Goal: Task Accomplishment & Management: Manage account settings

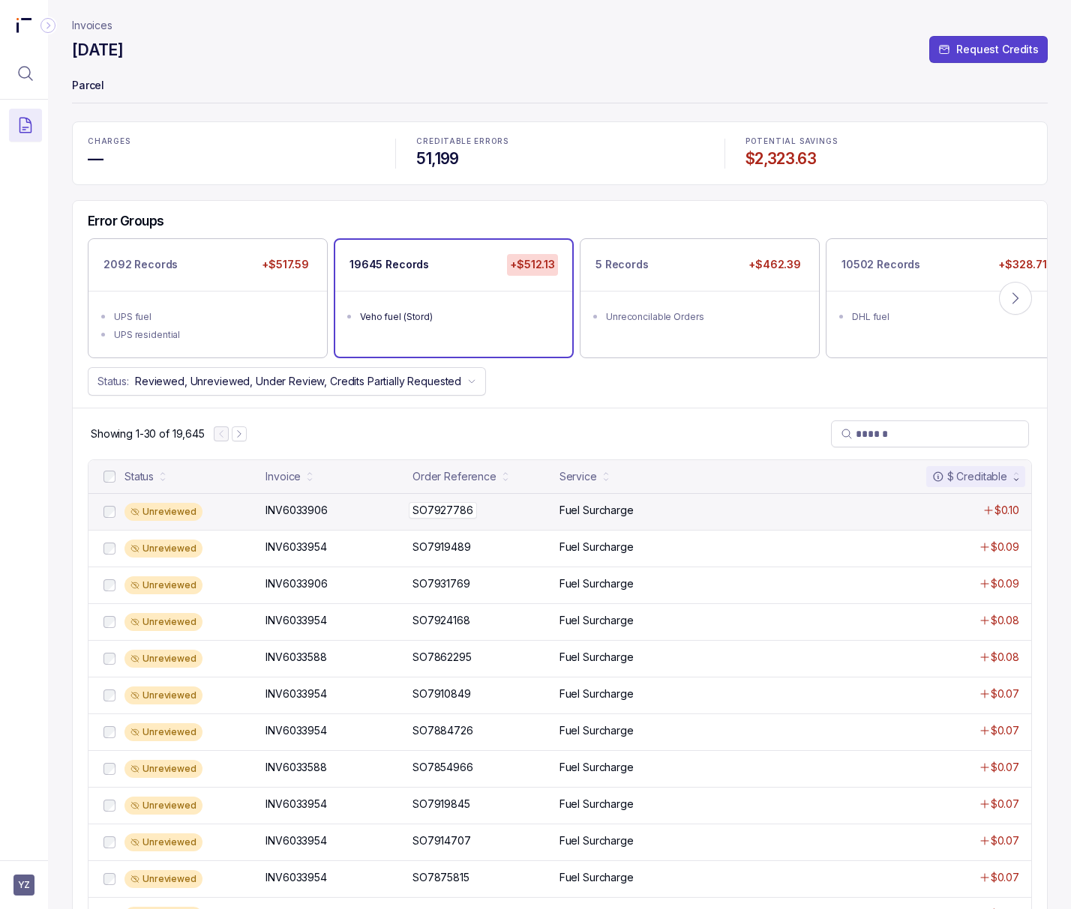
click at [451, 516] on p "SO7927786" at bounding box center [443, 510] width 68 height 16
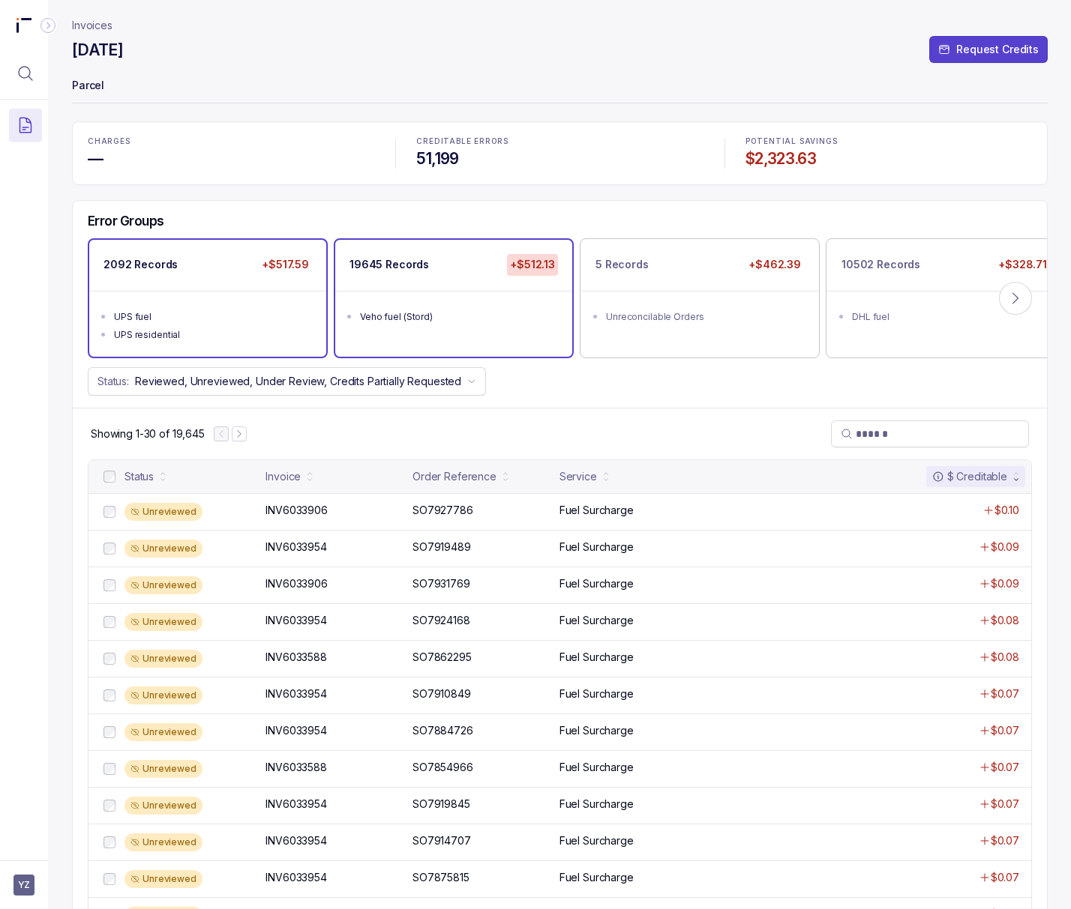
click at [214, 298] on ul "UPS fuel UPS residential" at bounding box center [207, 324] width 237 height 66
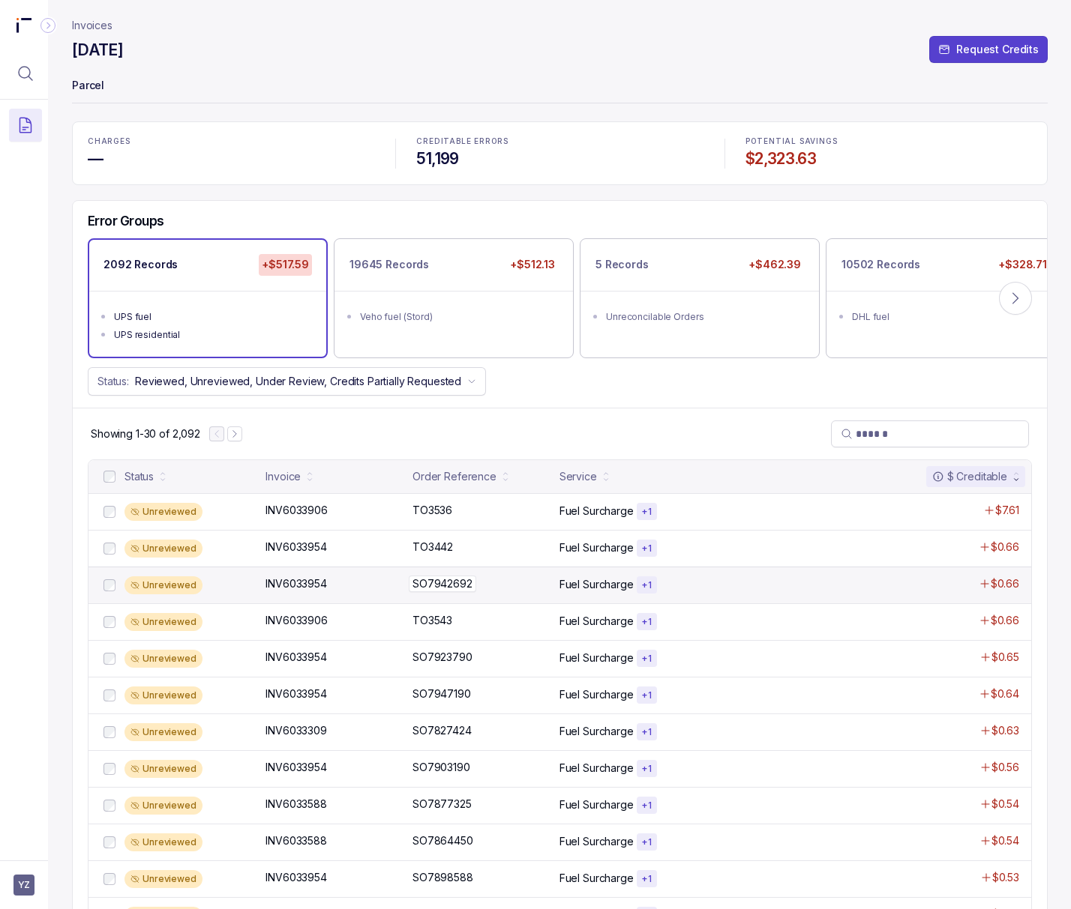
click at [426, 589] on p "SO7942692" at bounding box center [442, 584] width 67 height 16
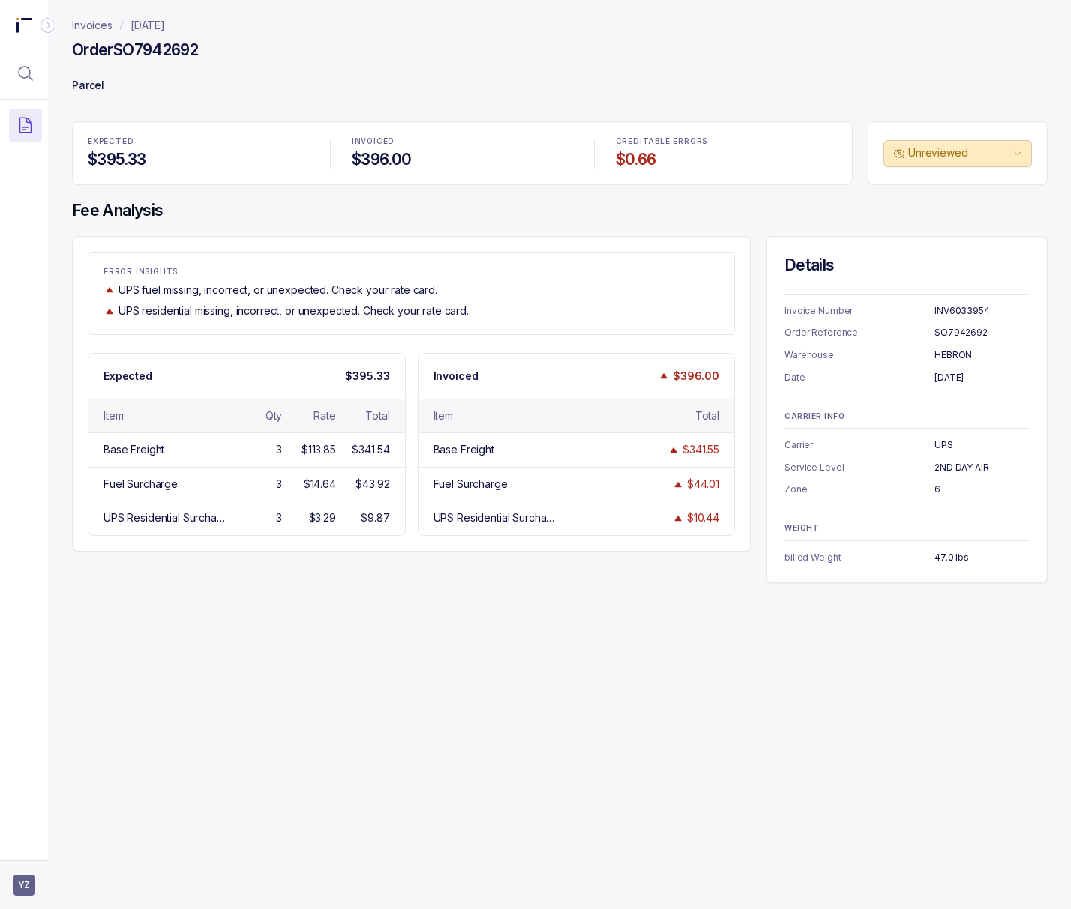
click at [22, 882] on span "YZ" at bounding box center [23, 885] width 21 height 21
click at [27, 856] on icon at bounding box center [25, 852] width 12 height 12
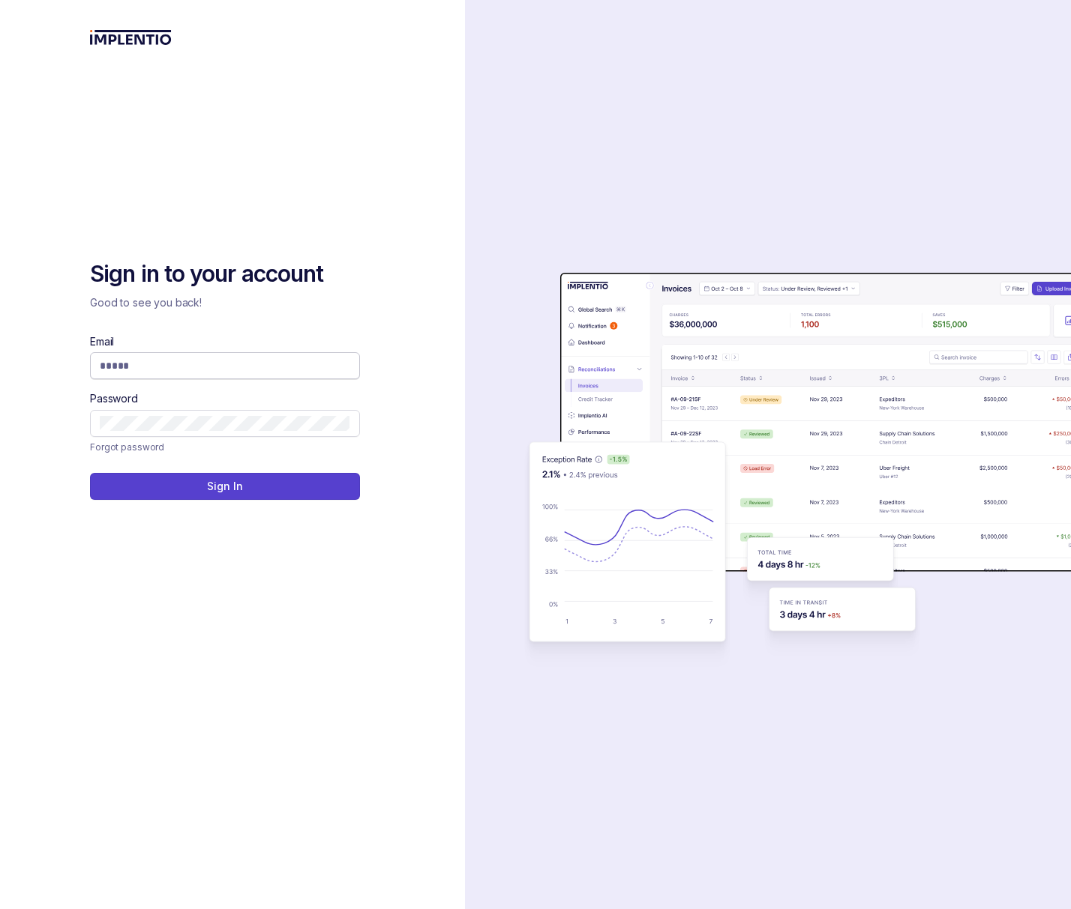
click at [196, 372] on input "Email" at bounding box center [225, 365] width 250 height 15
click at [0, 909] on com-1password-button at bounding box center [0, 909] width 0 height 0
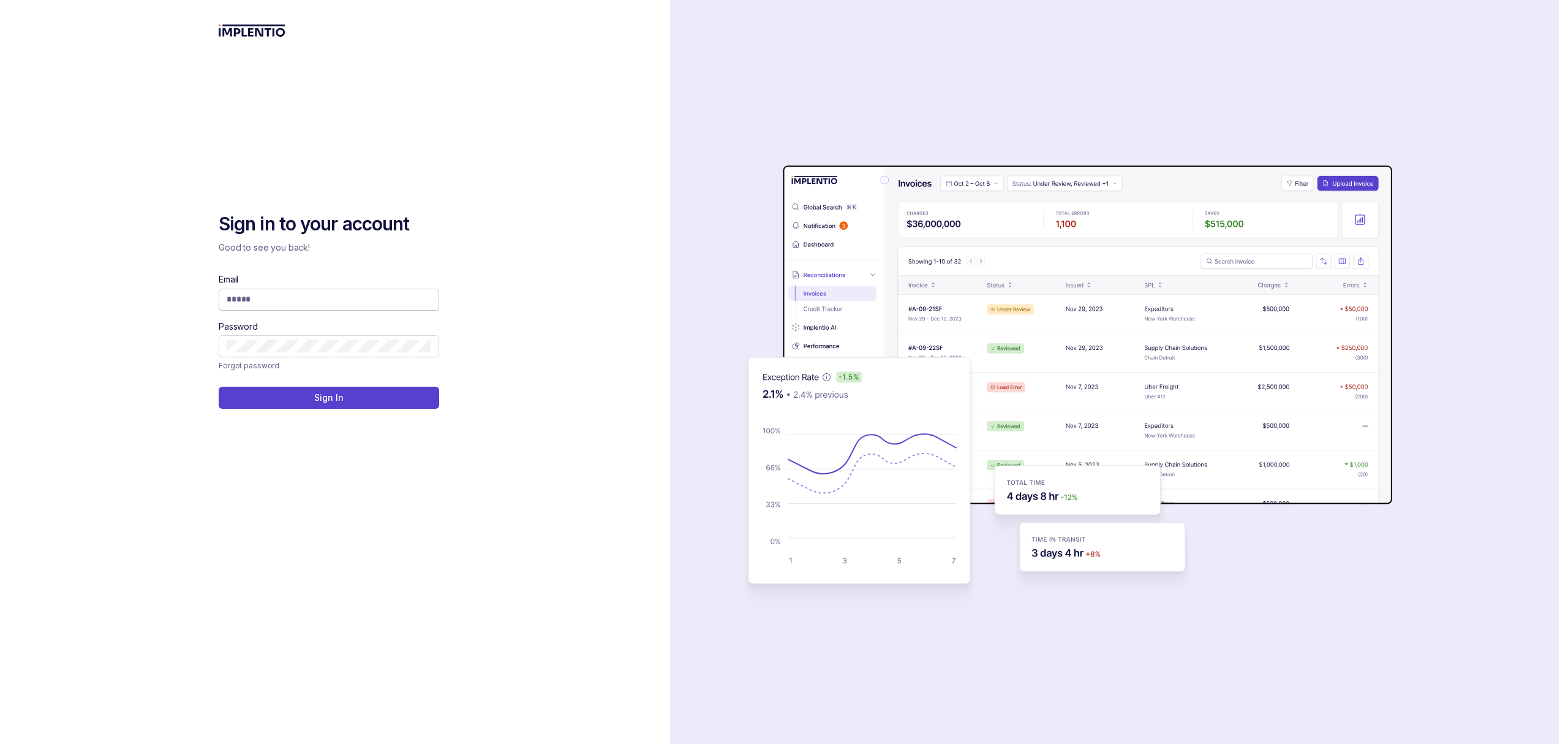
click at [278, 303] on input "Email" at bounding box center [328, 298] width 204 height 12
type input "**********"
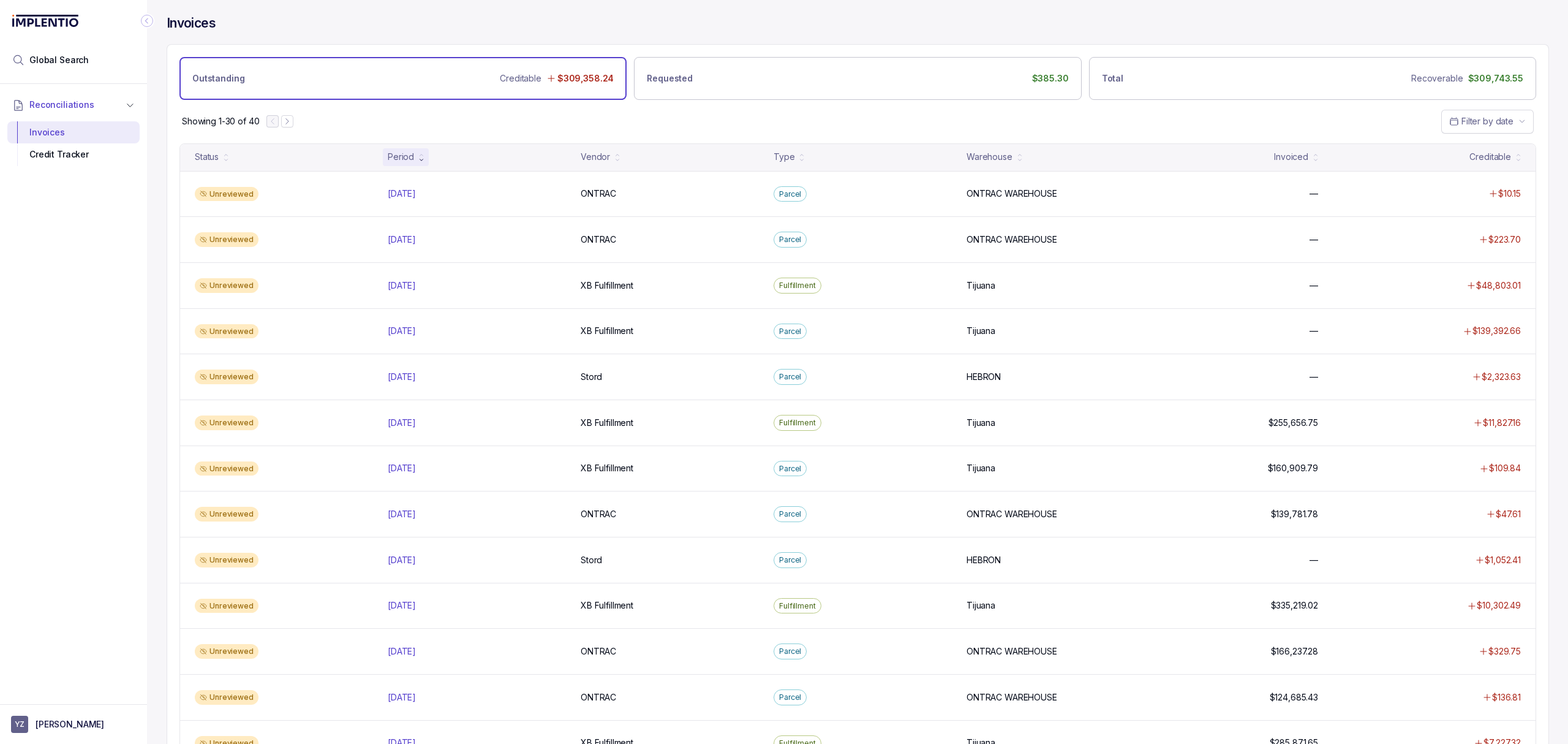
click at [414, 158] on div "Period" at bounding box center [406, 156] width 46 height 17
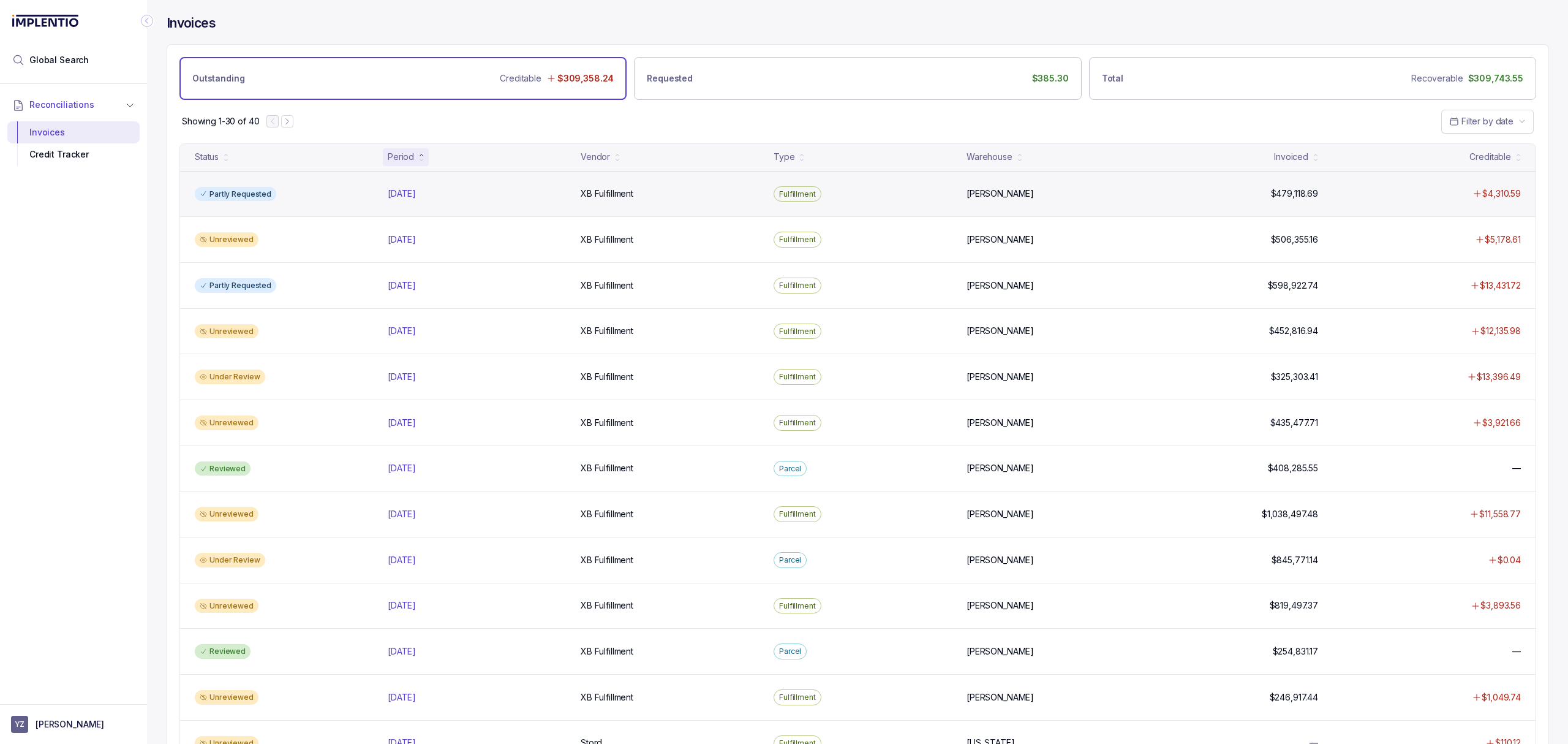
click at [369, 195] on div "Partly Requested" at bounding box center [284, 195] width 188 height 15
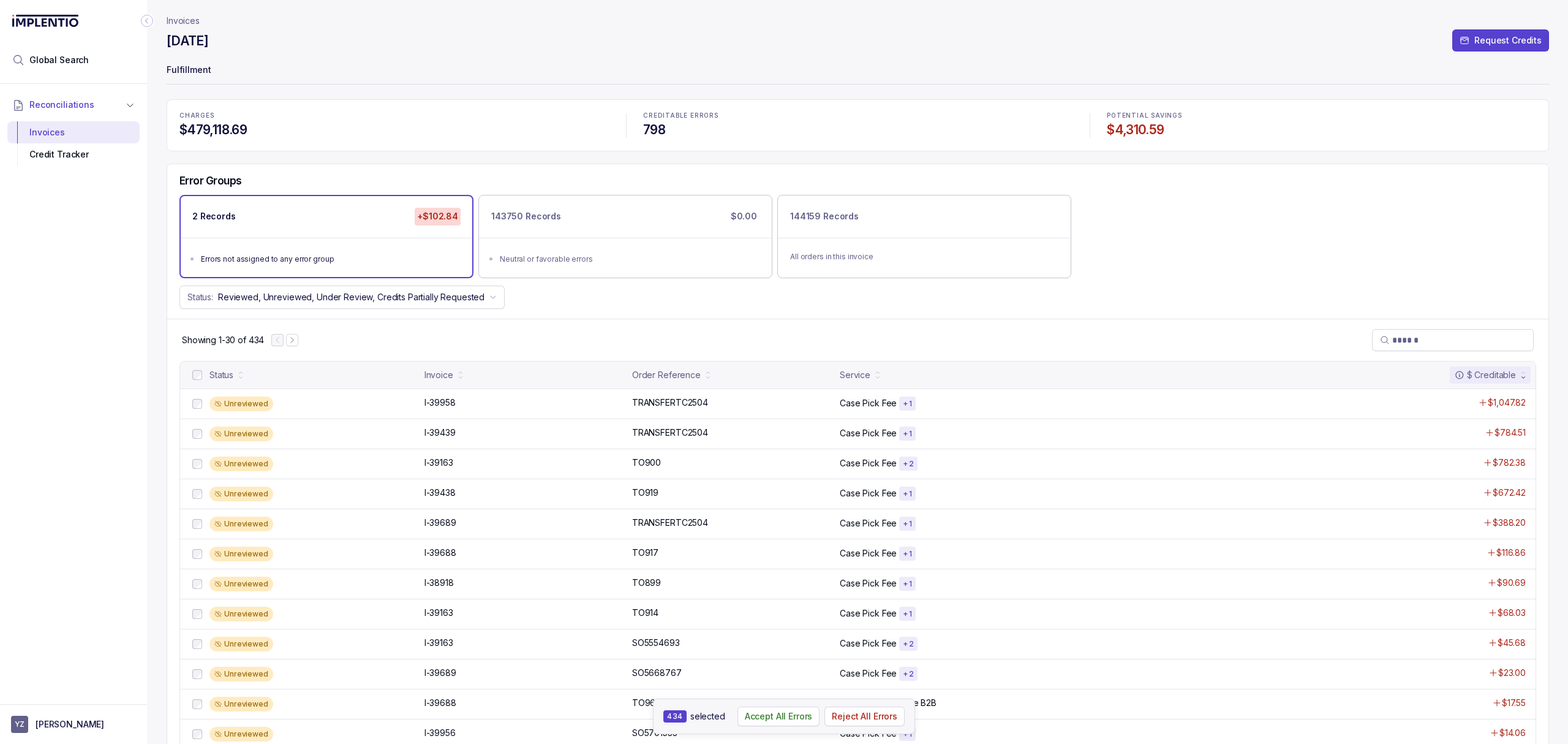
click at [179, 20] on p "Invoices" at bounding box center [183, 20] width 33 height 12
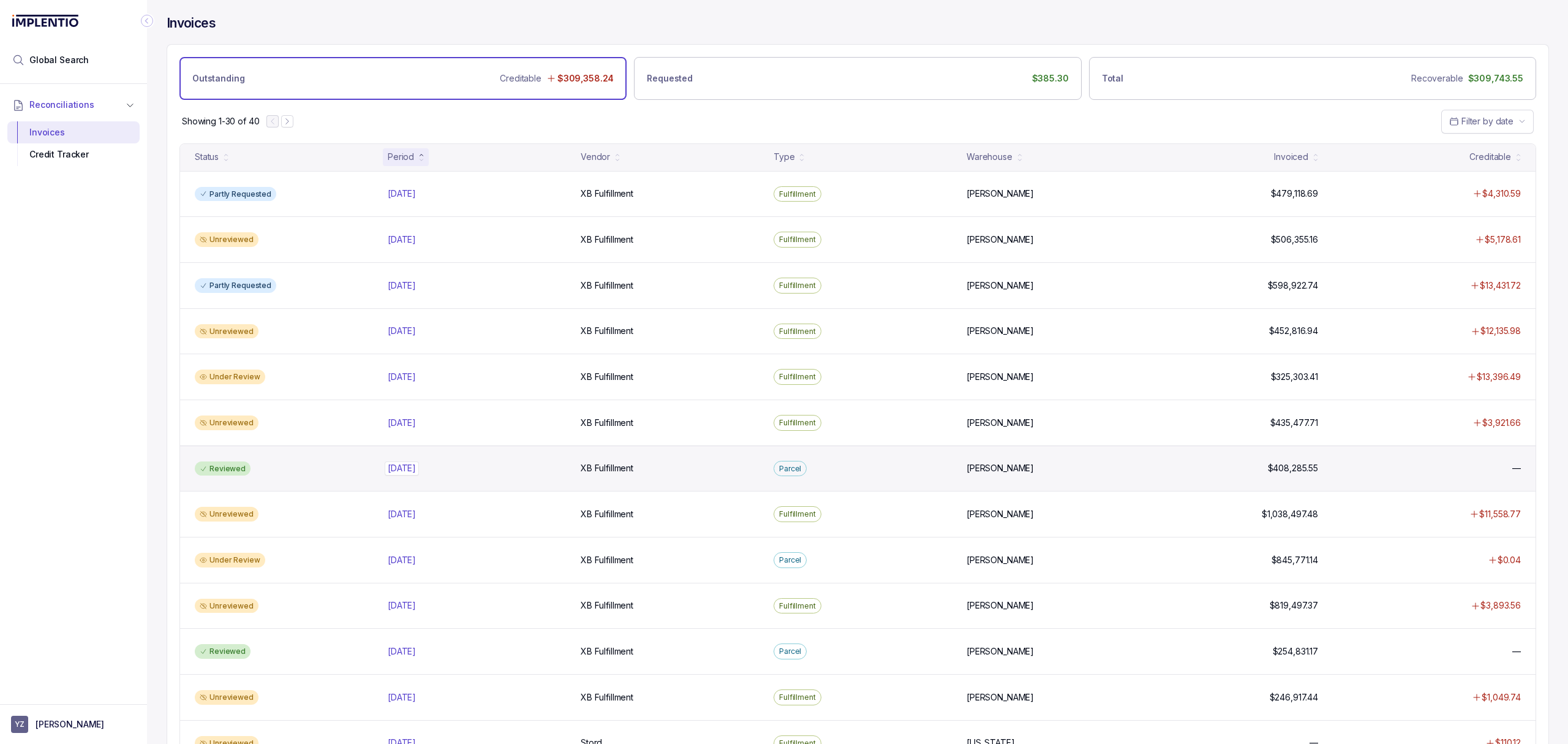
click at [398, 474] on p "[DATE]" at bounding box center [402, 468] width 34 height 13
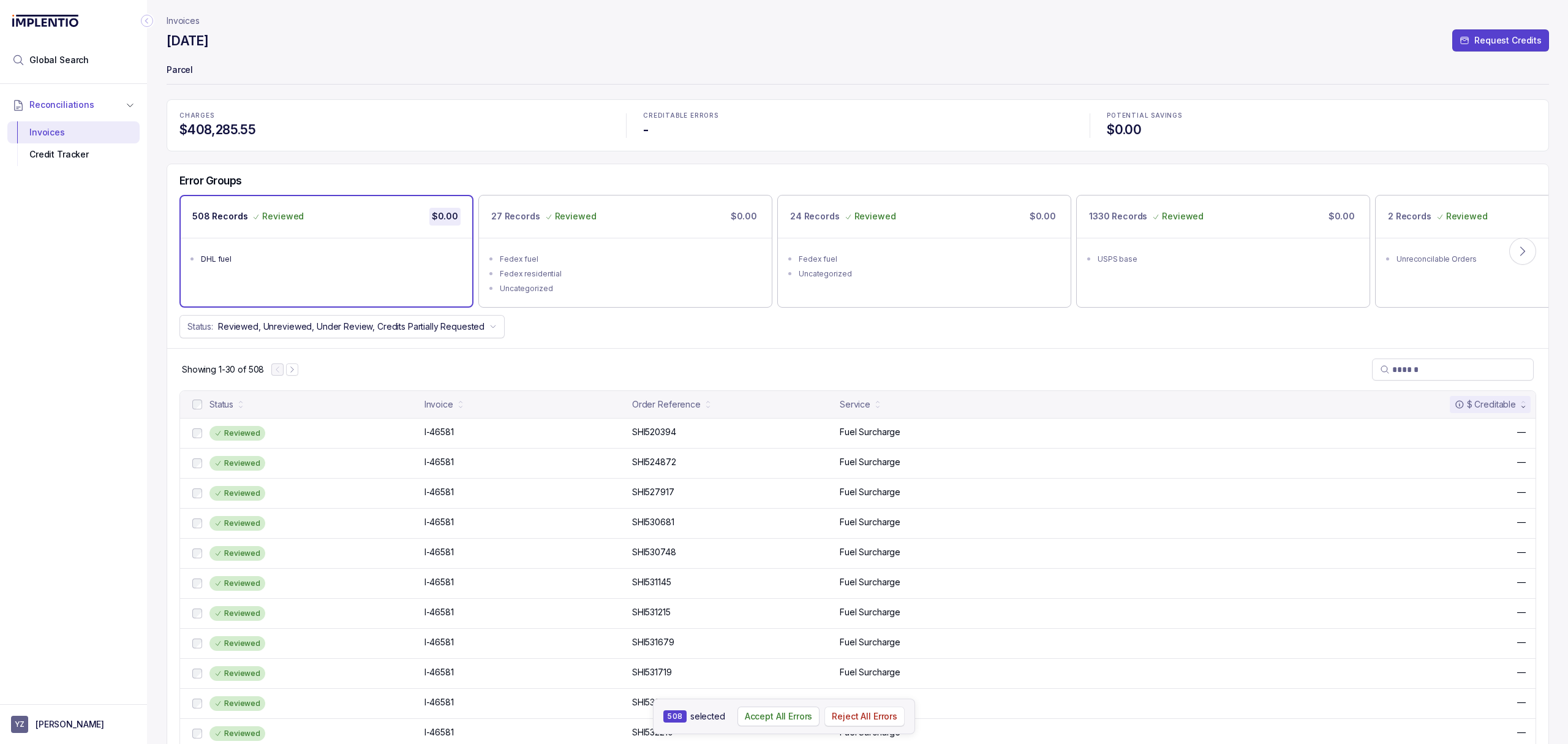
click at [847, 716] on p "Reject All Errors" at bounding box center [864, 716] width 65 height 12
click at [176, 22] on p "Invoices" at bounding box center [183, 20] width 33 height 12
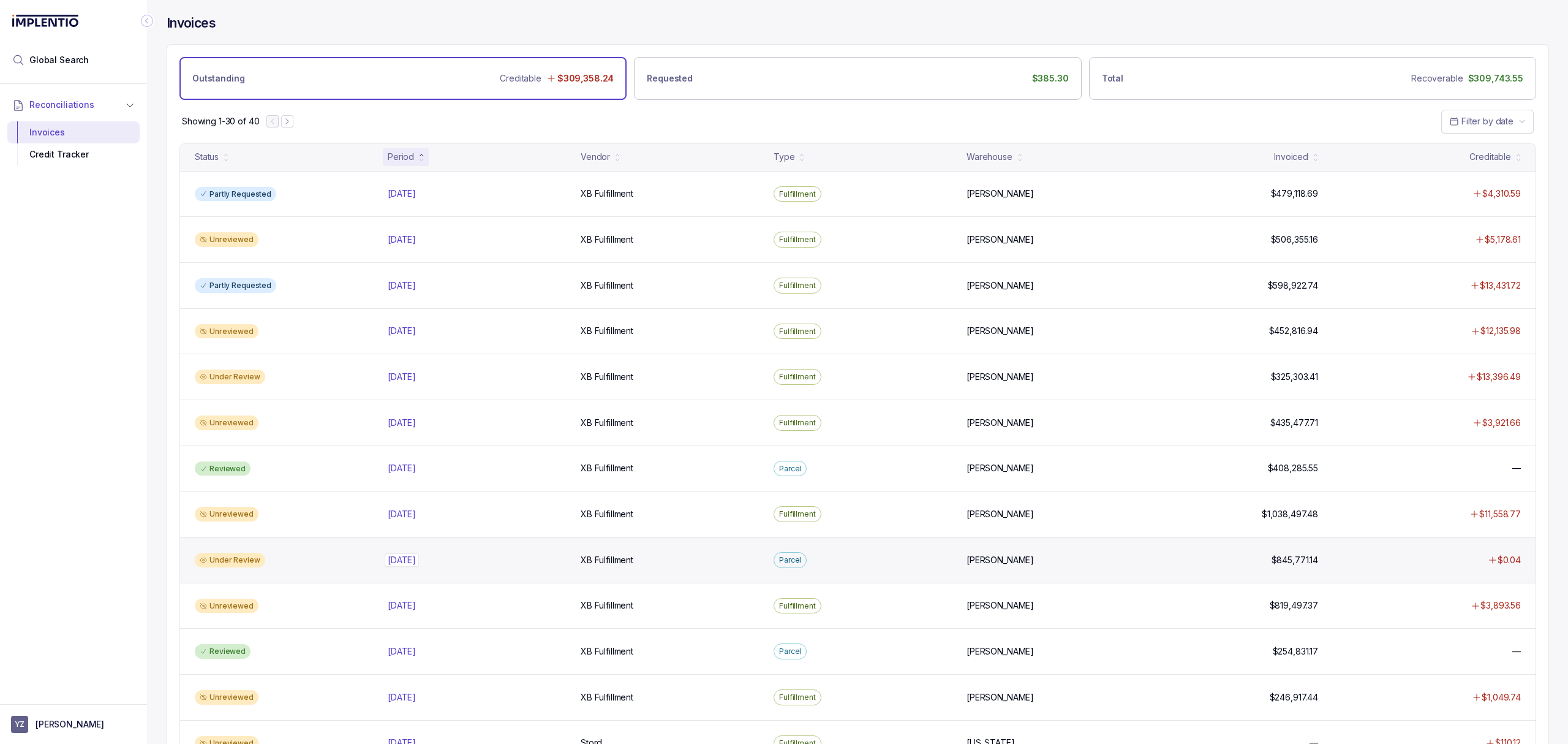
click at [419, 567] on p "[DATE]" at bounding box center [402, 560] width 34 height 13
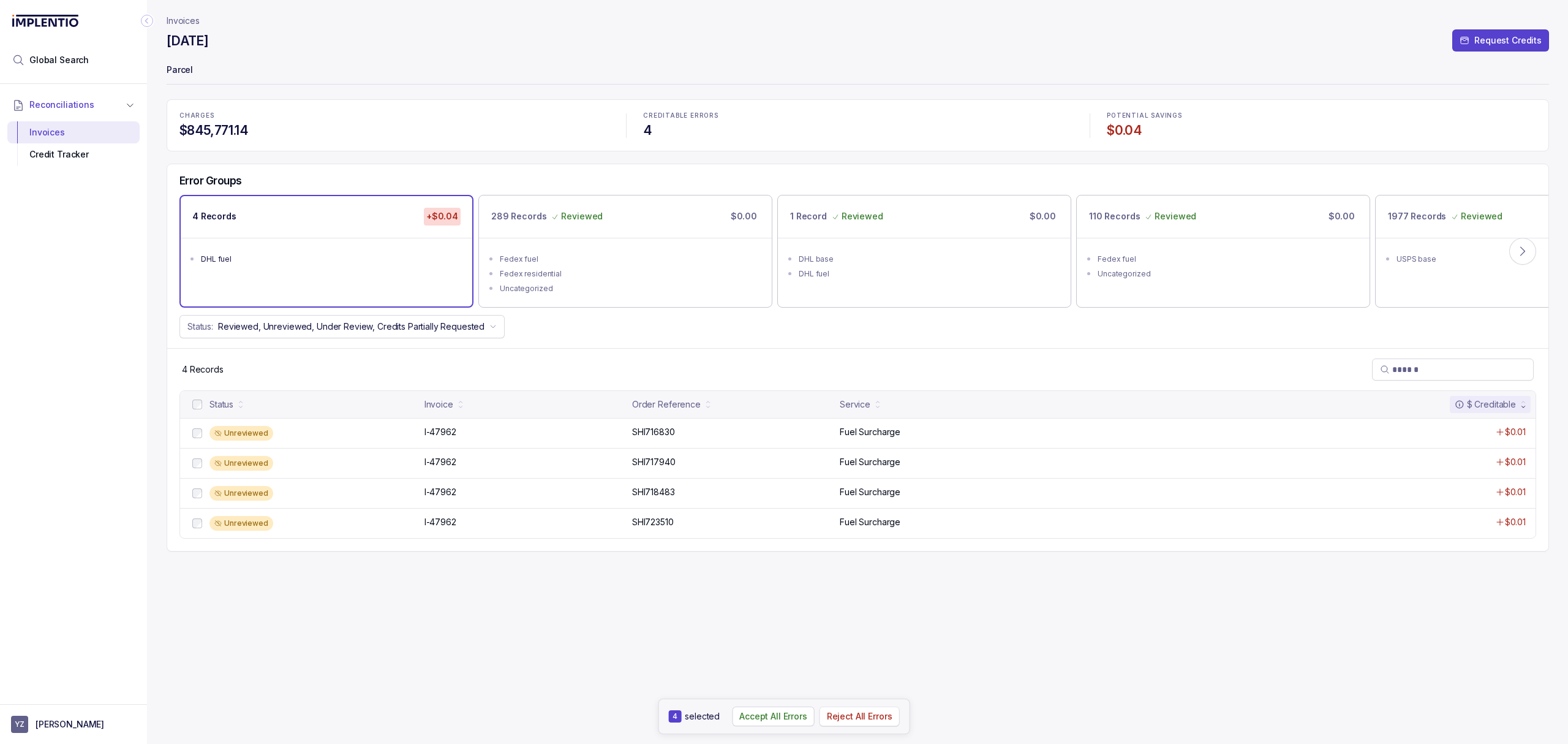
click at [842, 710] on p "Reject All Errors" at bounding box center [860, 716] width 65 height 12
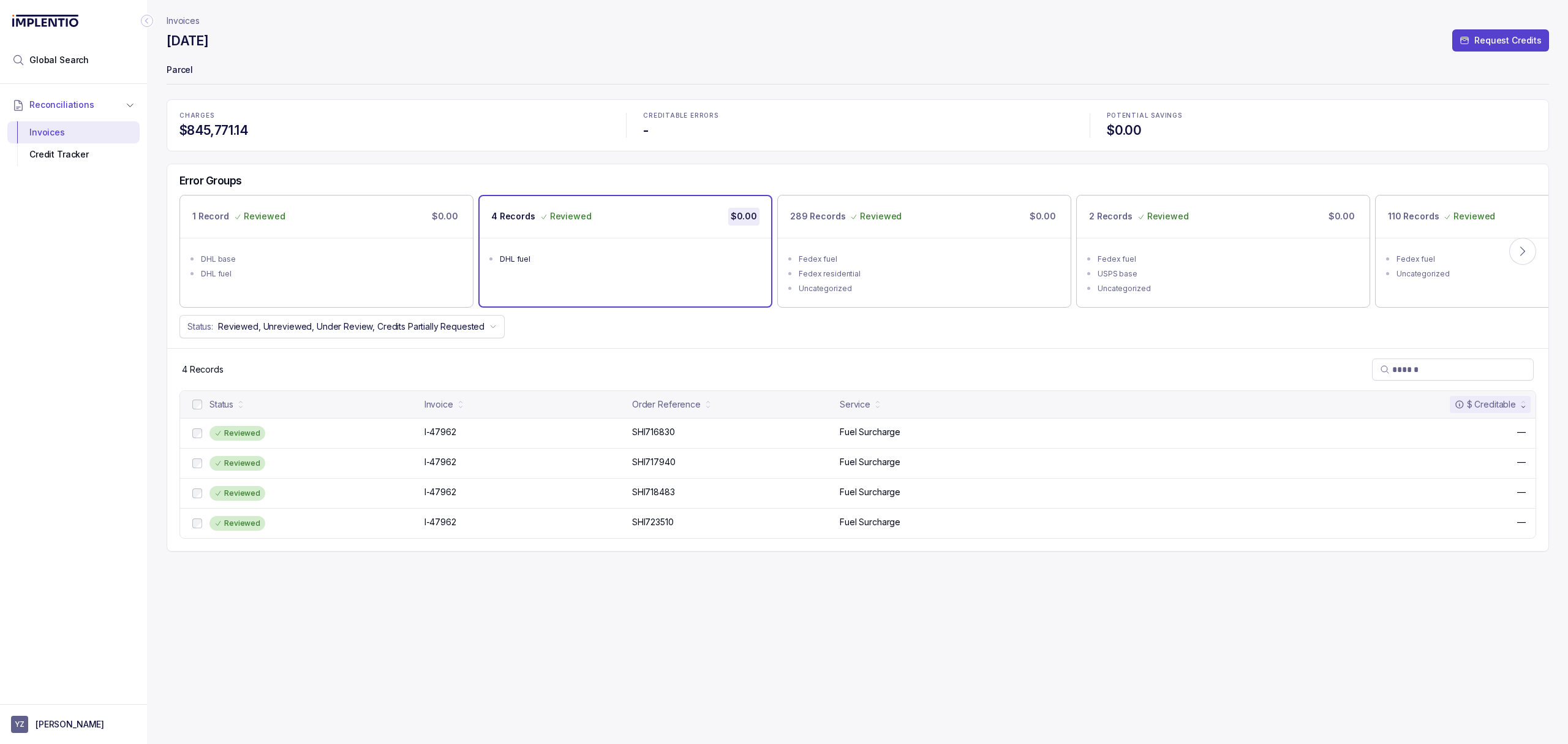
click at [571, 293] on div "4 Records Reviewed $0.00 DHL fuel" at bounding box center [625, 251] width 292 height 110
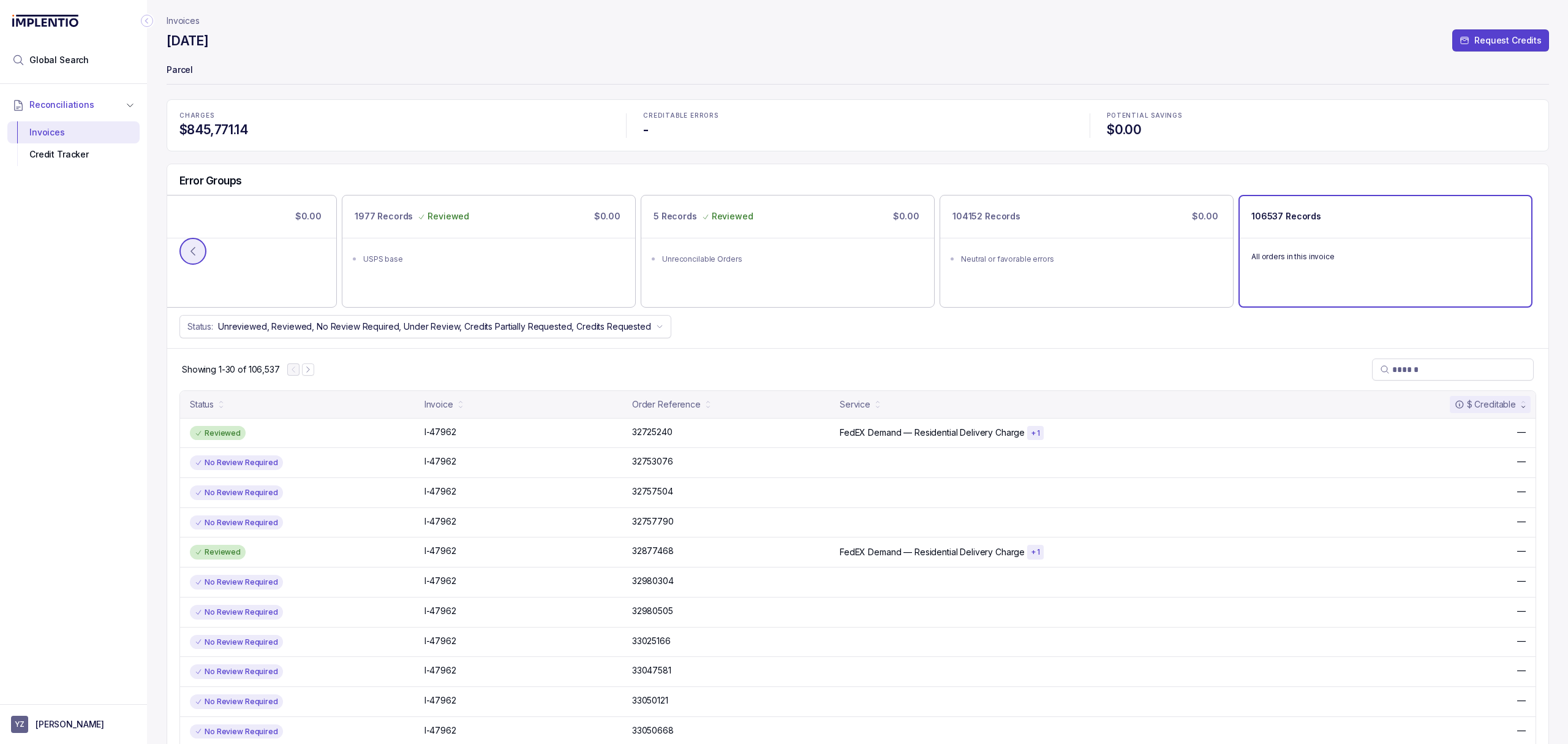
click at [187, 249] on icon at bounding box center [193, 251] width 12 height 12
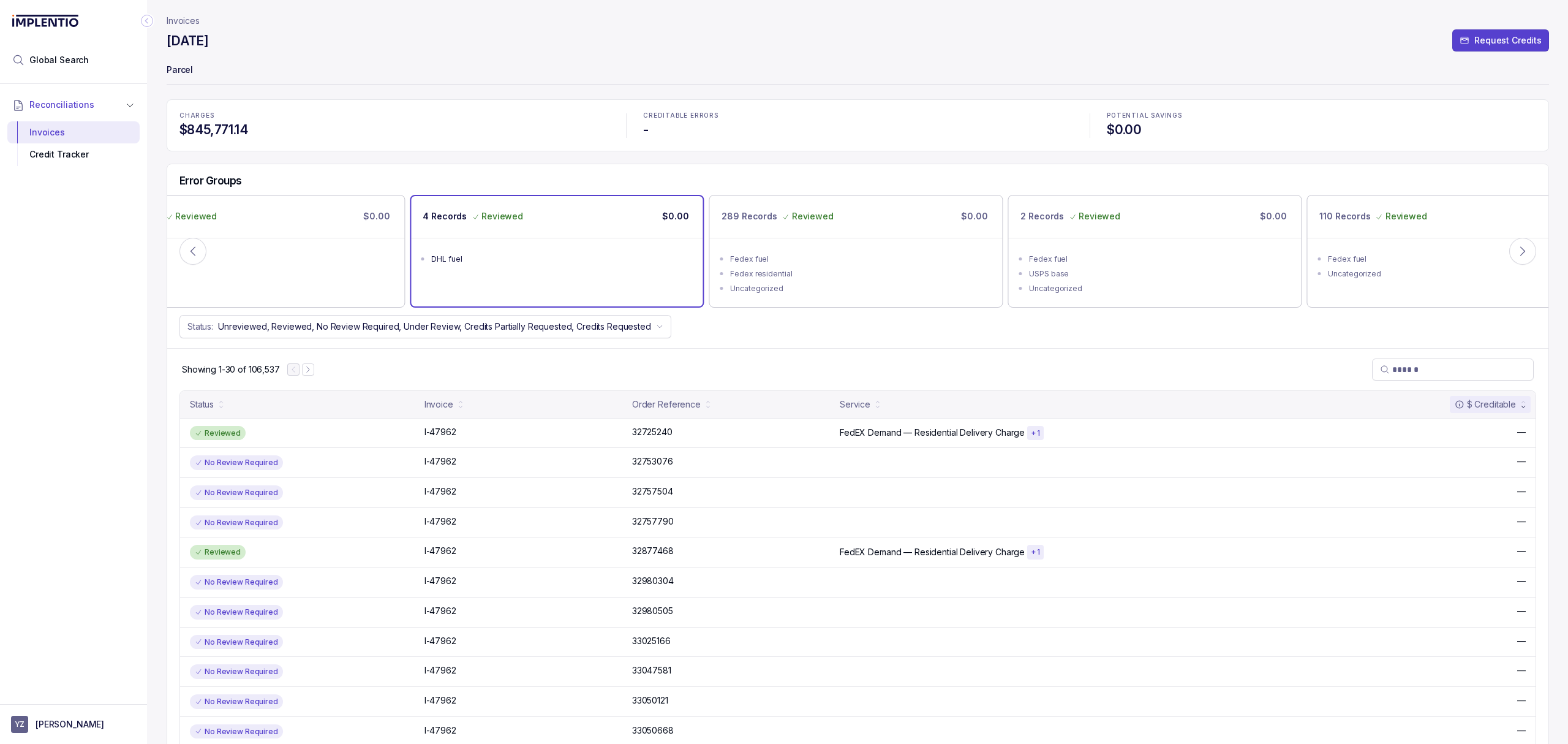
click at [538, 262] on div "DHL fuel" at bounding box center [561, 259] width 258 height 12
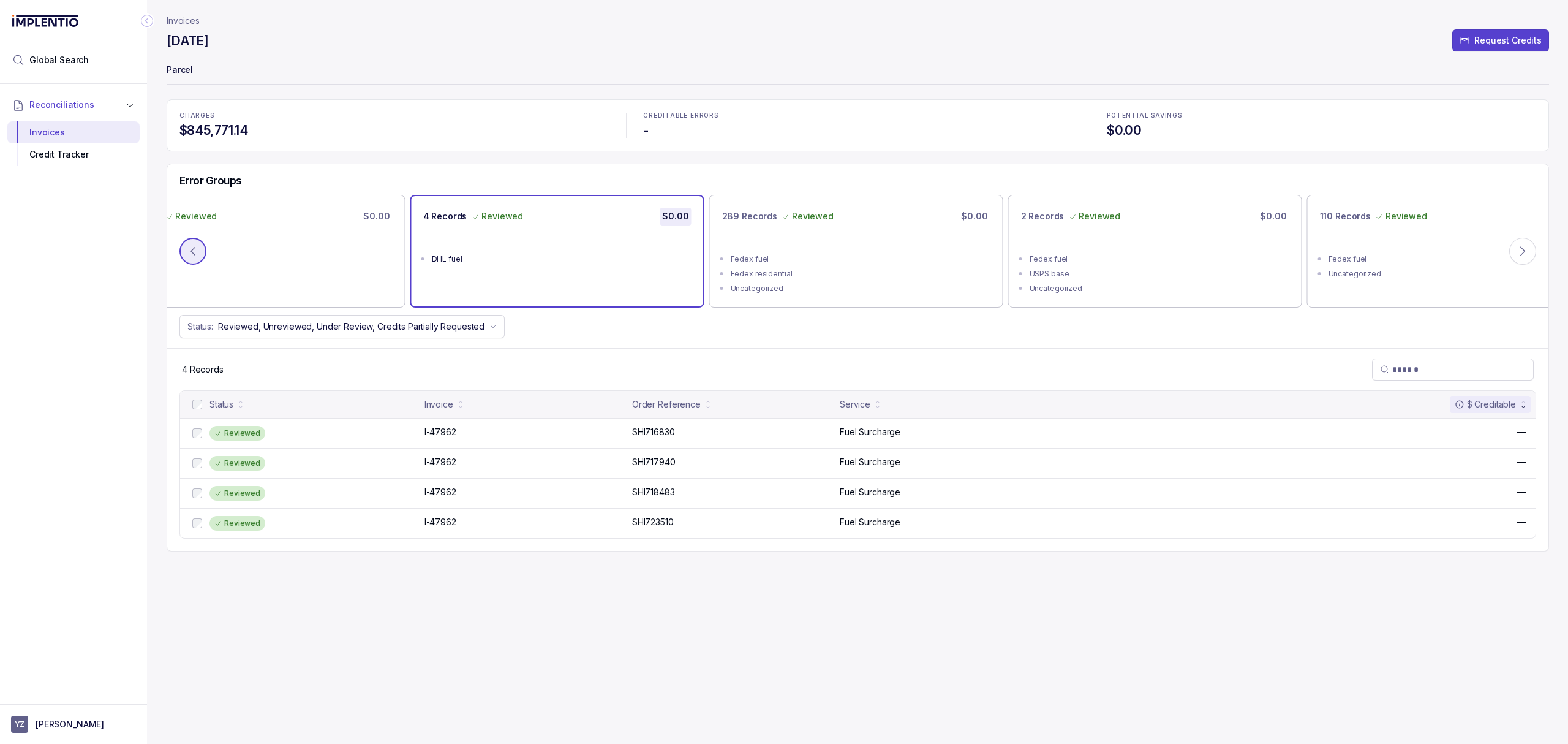
click at [185, 253] on button at bounding box center [193, 251] width 27 height 27
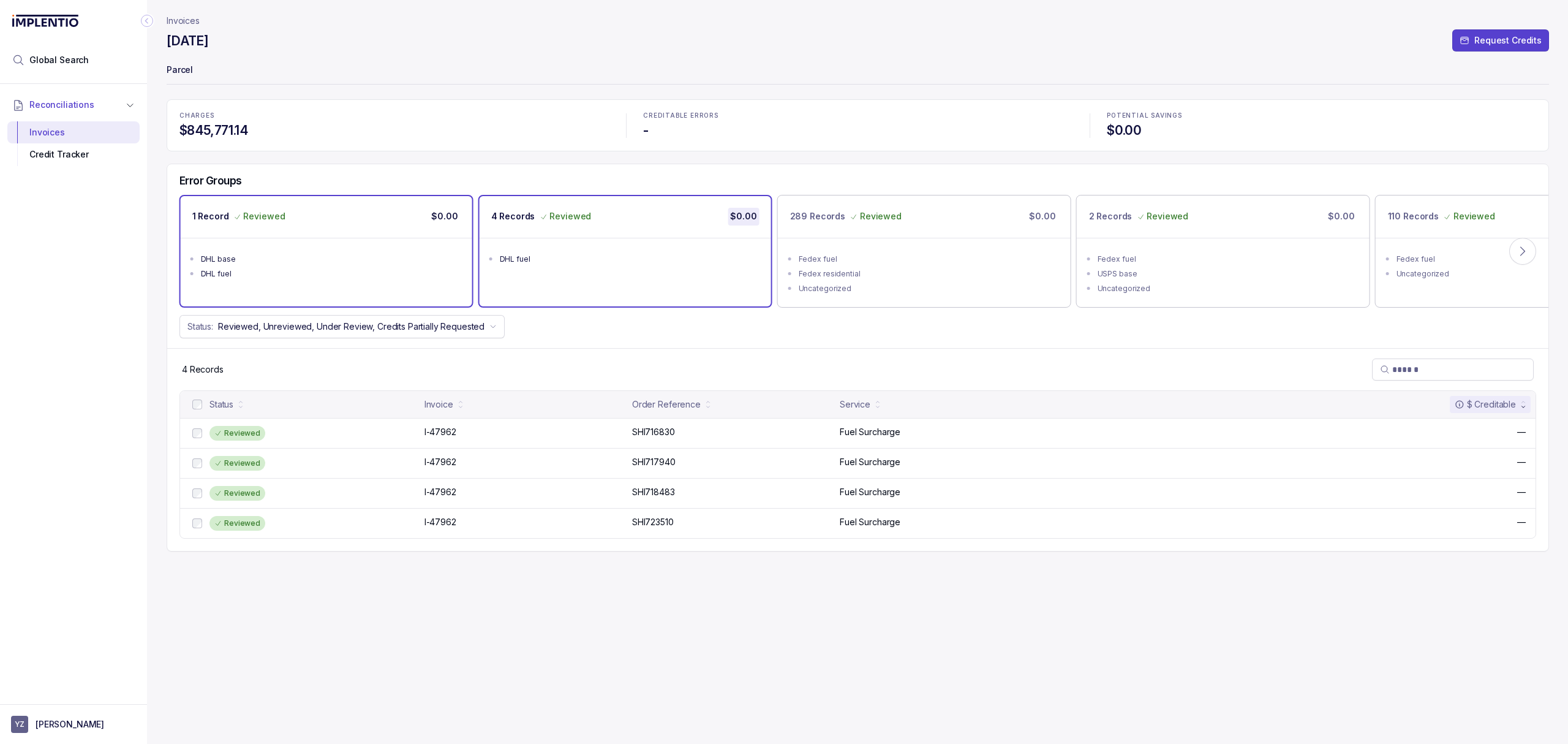
click at [289, 261] on div "DHL base" at bounding box center [330, 259] width 258 height 12
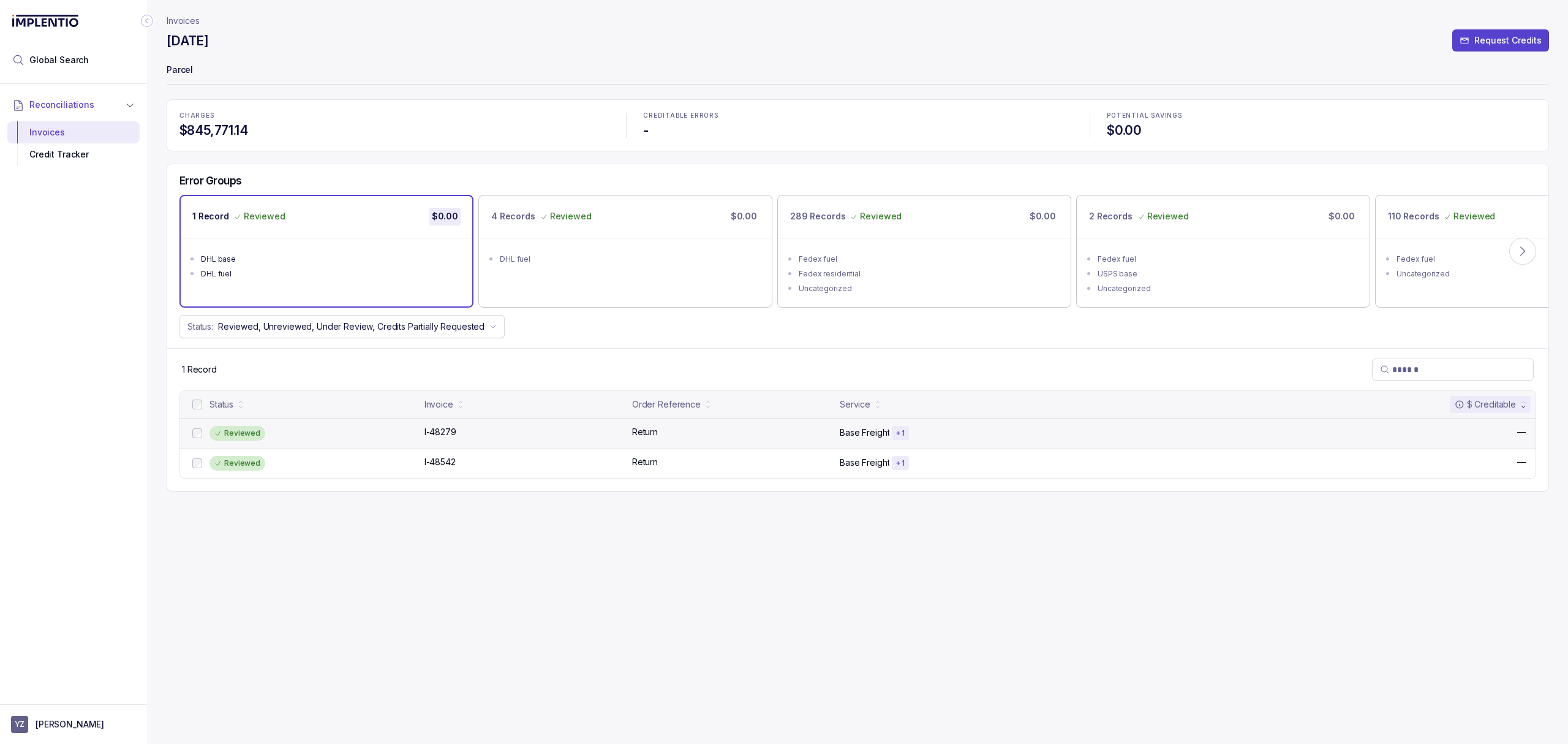
click at [293, 435] on div "Reviewed" at bounding box center [313, 433] width 208 height 15
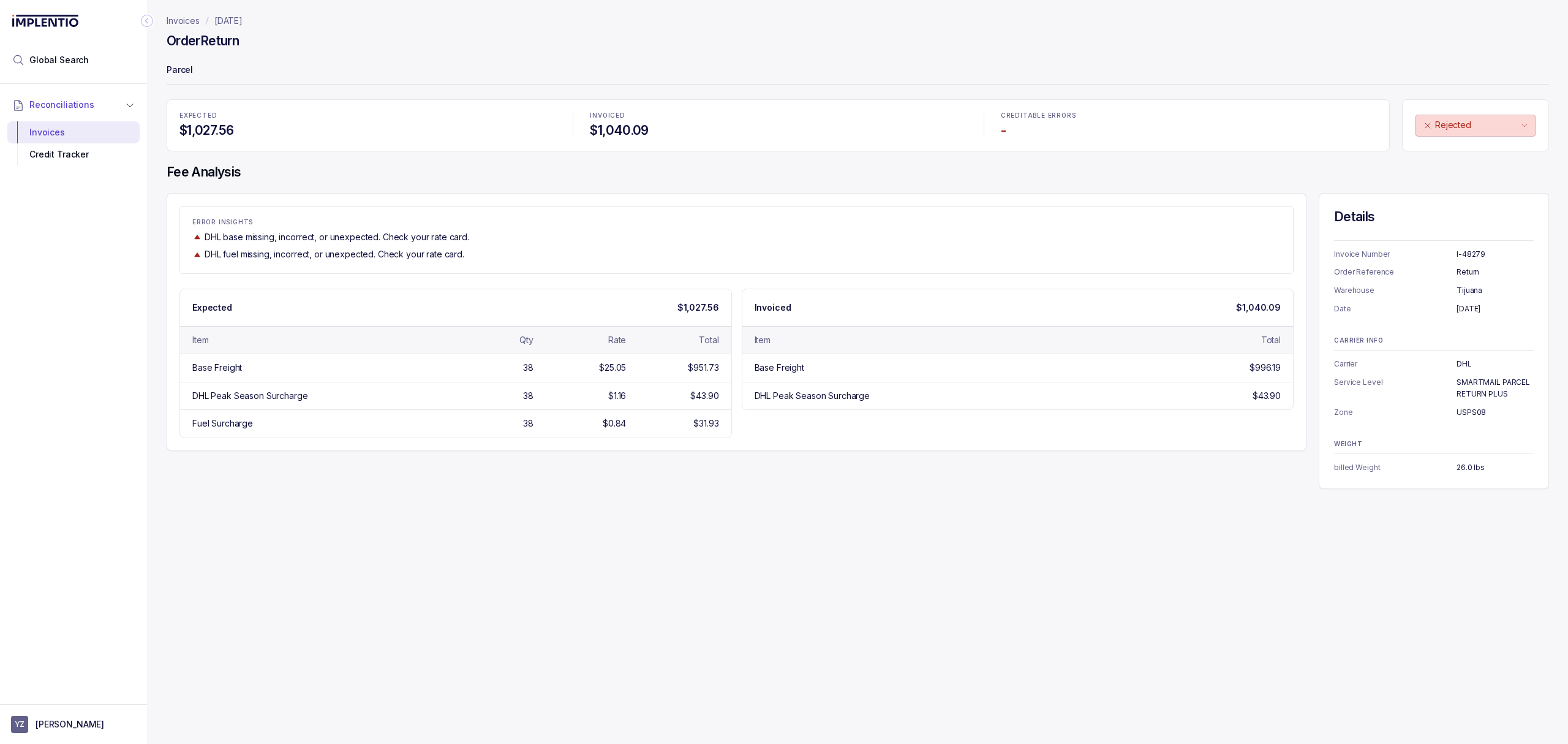
click at [239, 23] on p "[DATE]" at bounding box center [228, 20] width 28 height 12
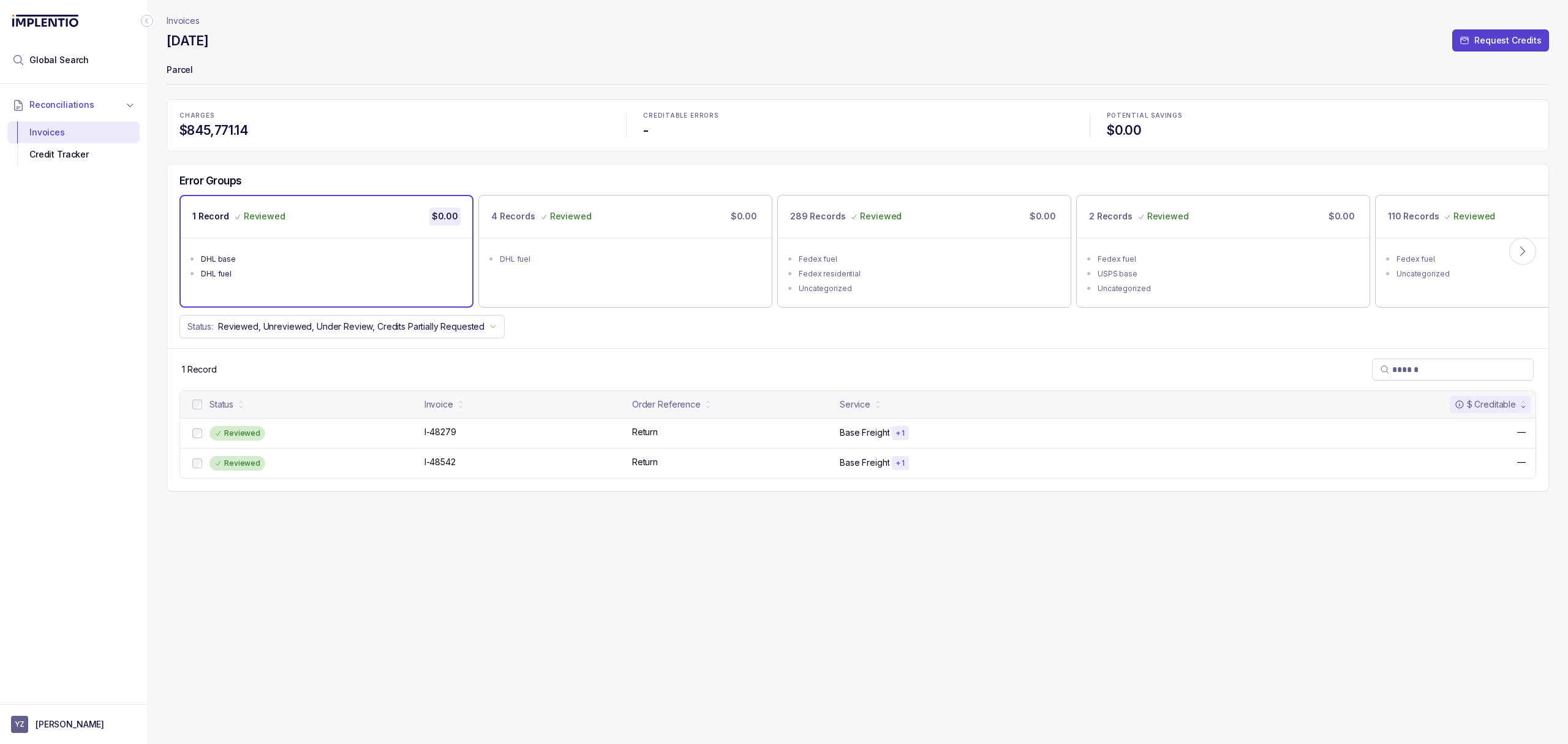
click at [186, 25] on p "Invoices" at bounding box center [183, 20] width 33 height 12
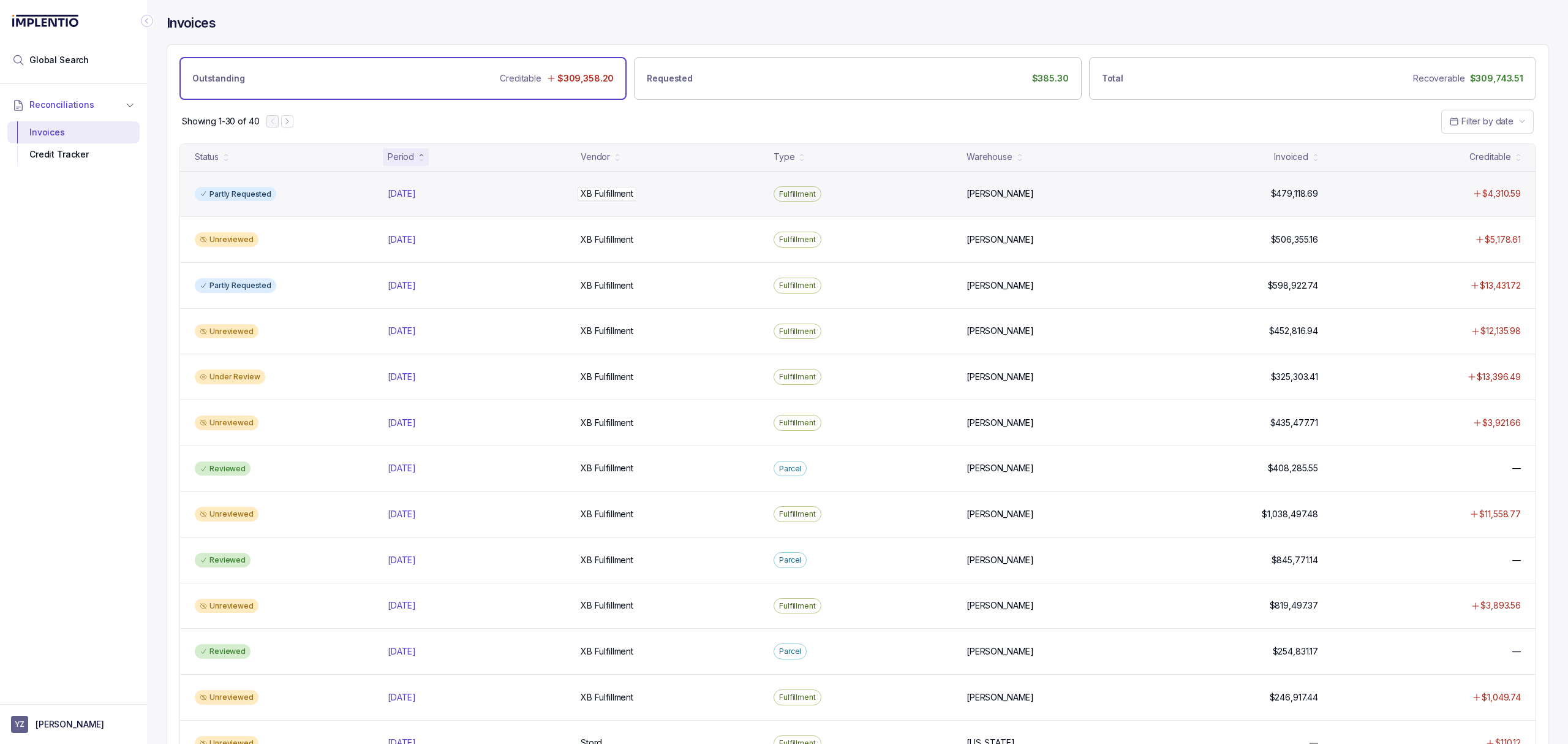
click at [610, 194] on p "XB Fulfillment" at bounding box center [607, 194] width 59 height 13
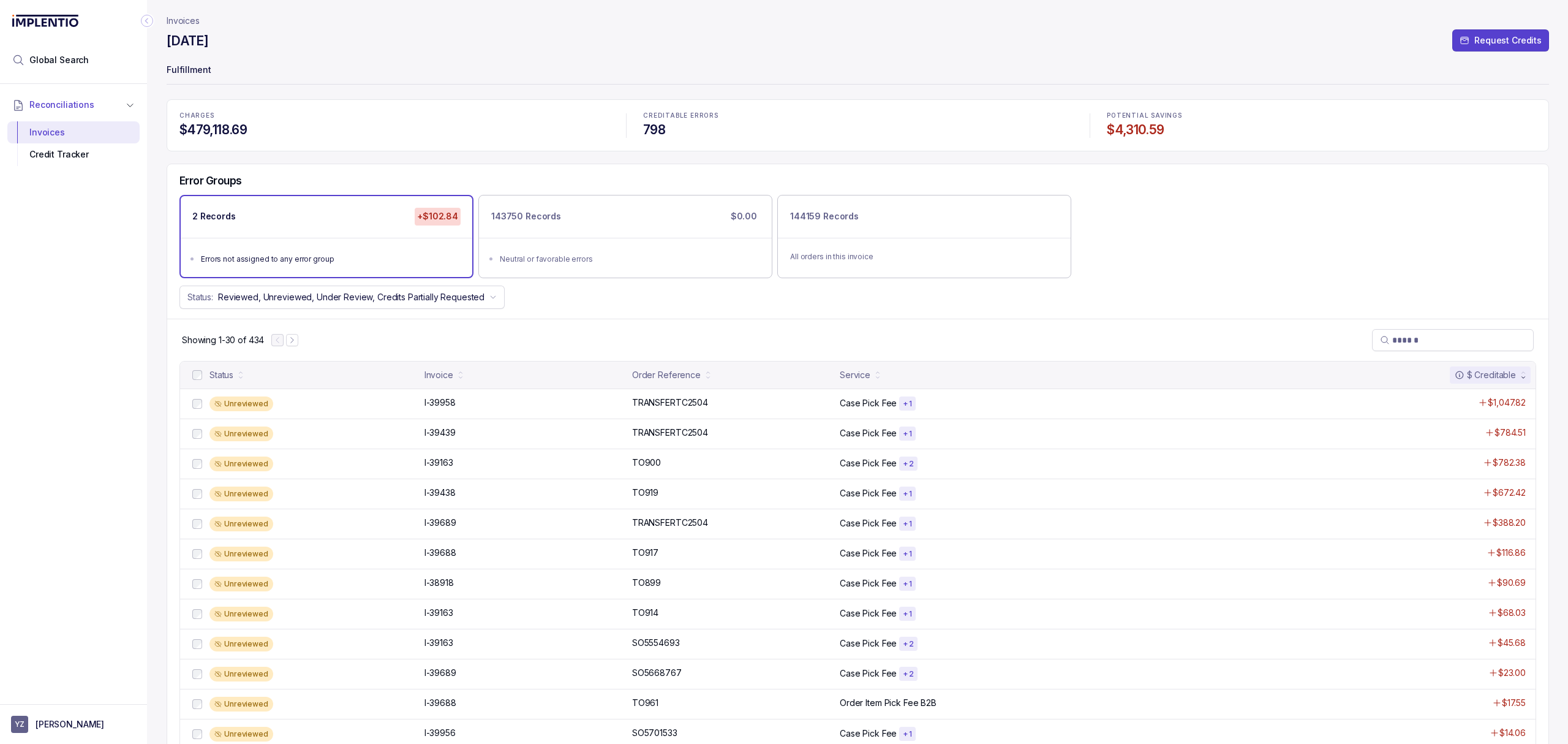
click at [189, 18] on p "Invoices" at bounding box center [183, 20] width 33 height 12
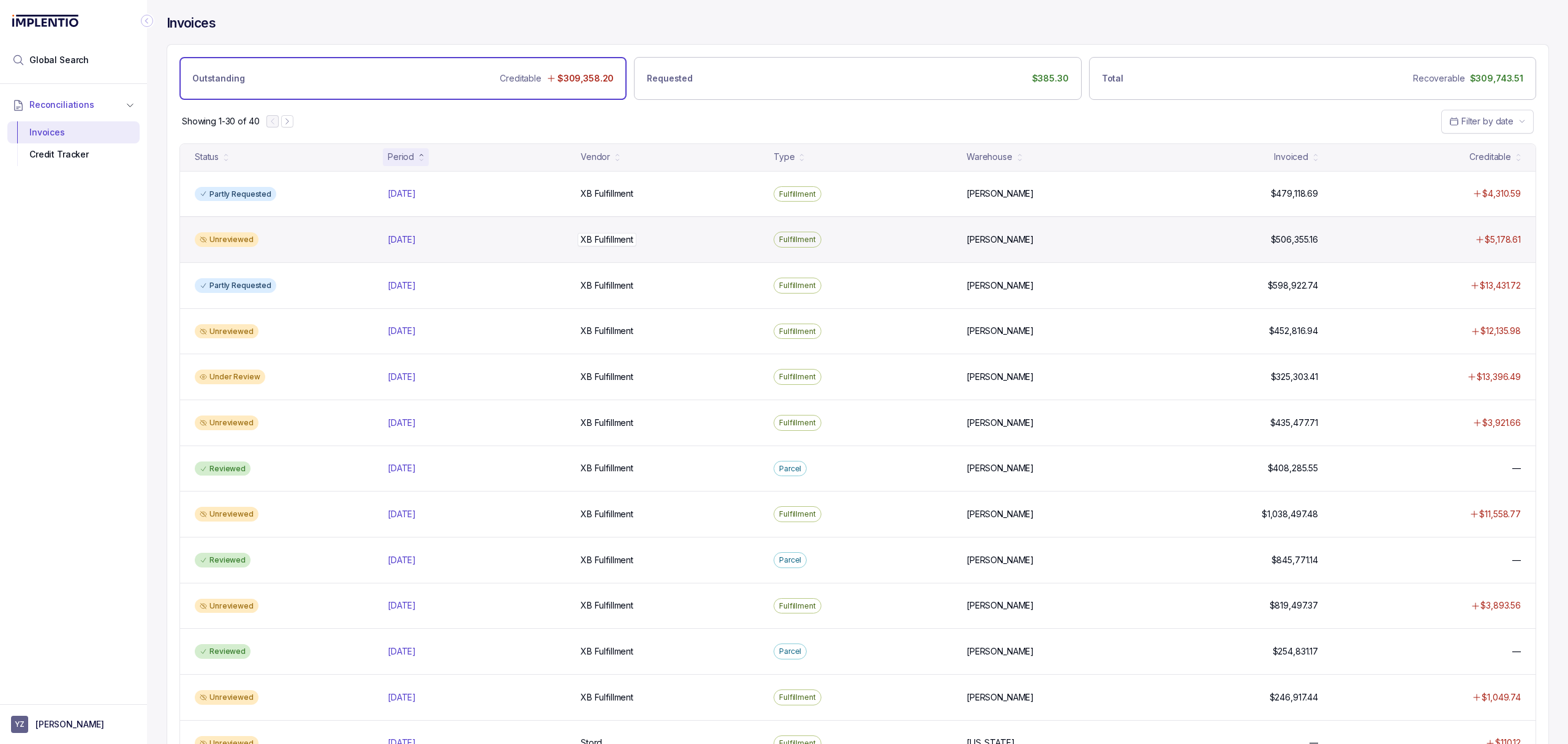
click at [615, 243] on p "XB Fulfillment" at bounding box center [607, 240] width 59 height 13
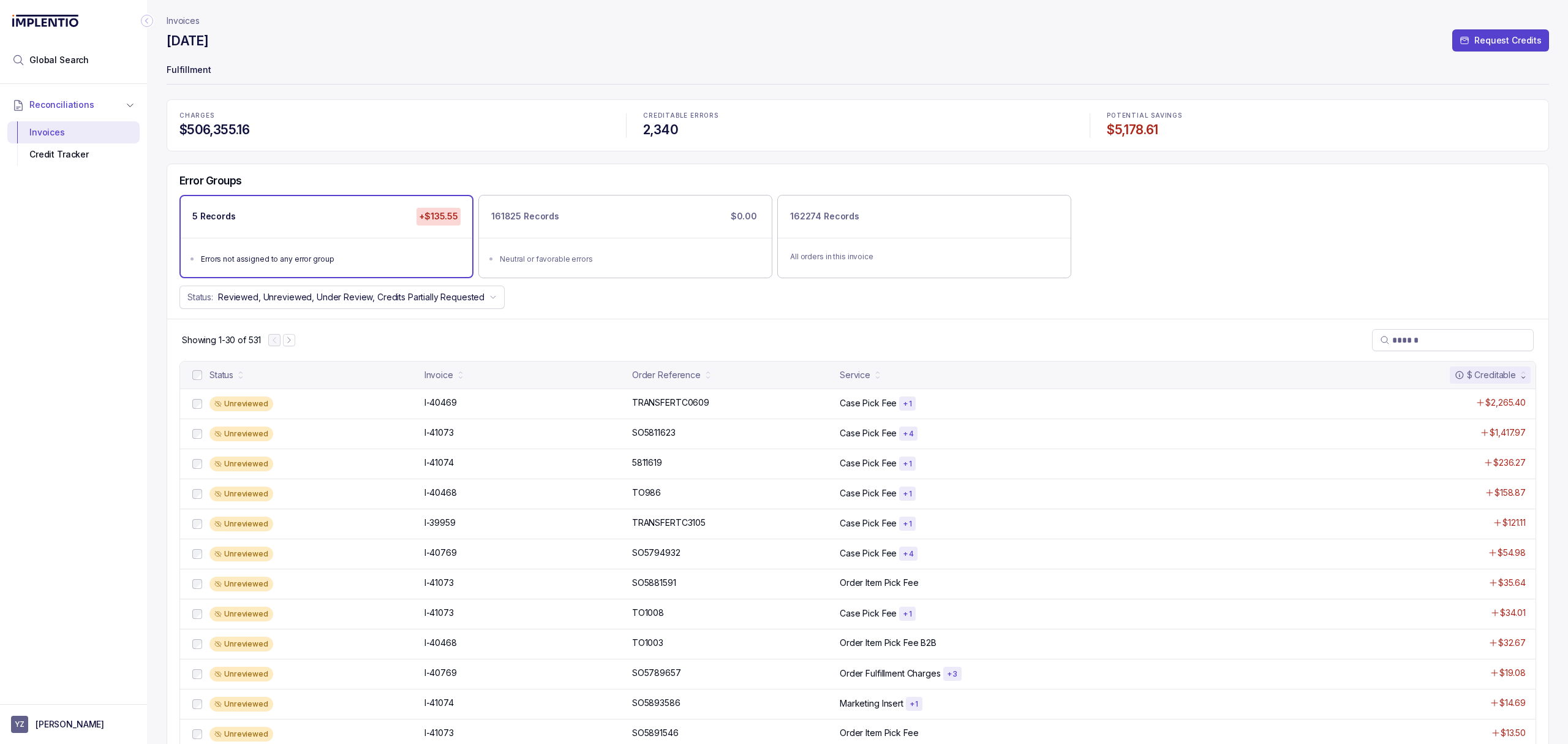
click at [194, 22] on p "Invoices" at bounding box center [183, 20] width 33 height 12
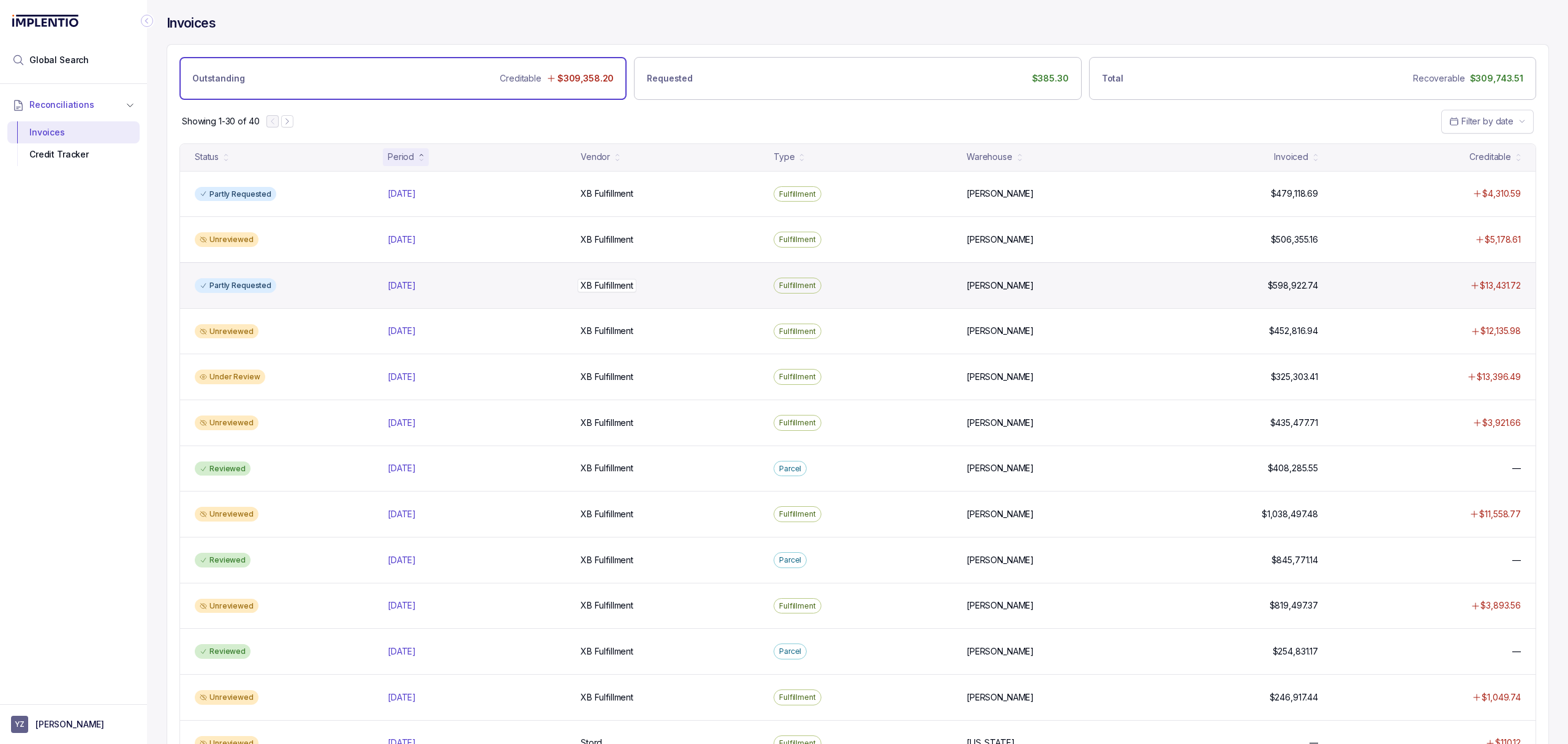
click at [582, 285] on p "XB Fulfillment" at bounding box center [607, 285] width 59 height 13
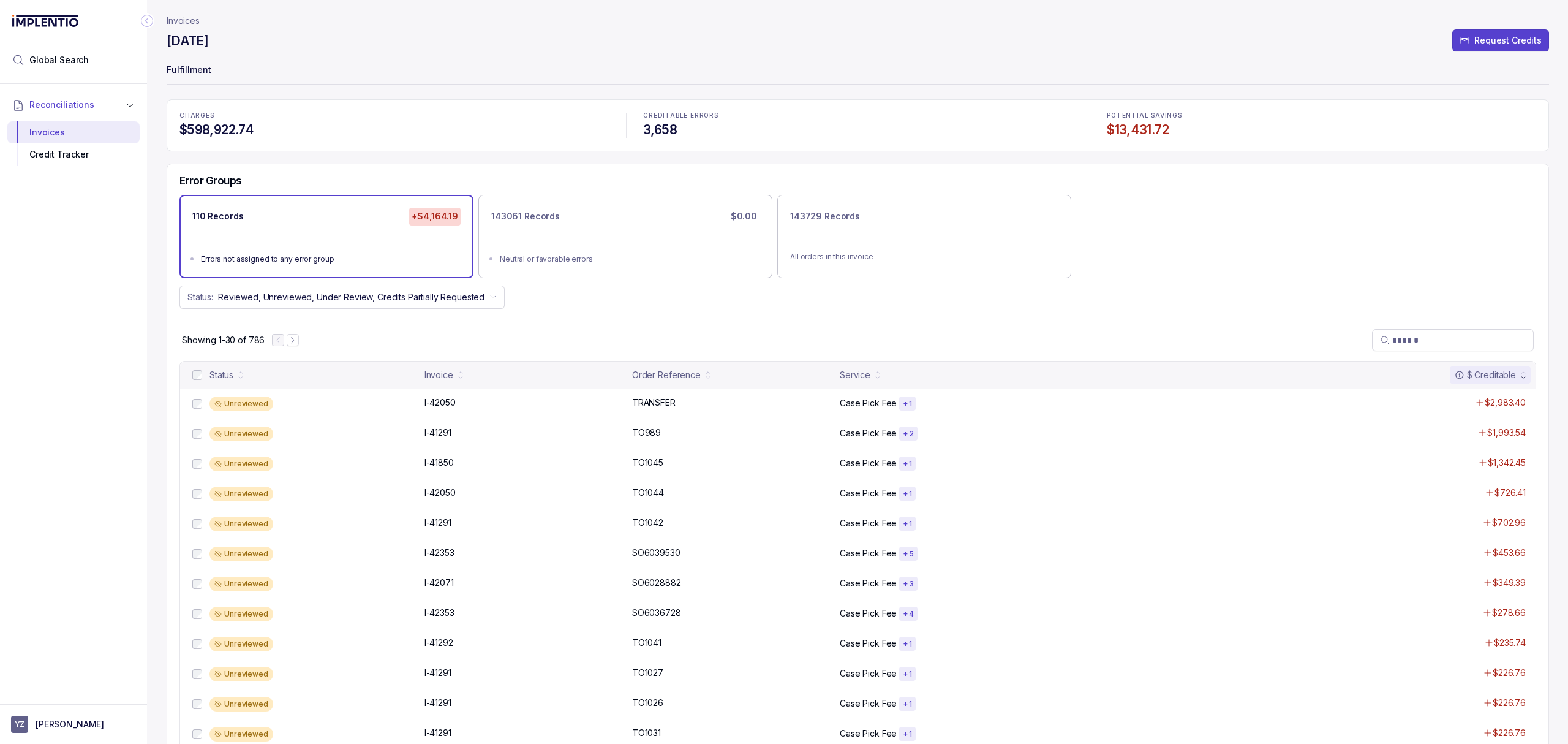
click at [187, 20] on p "Invoices" at bounding box center [183, 20] width 33 height 12
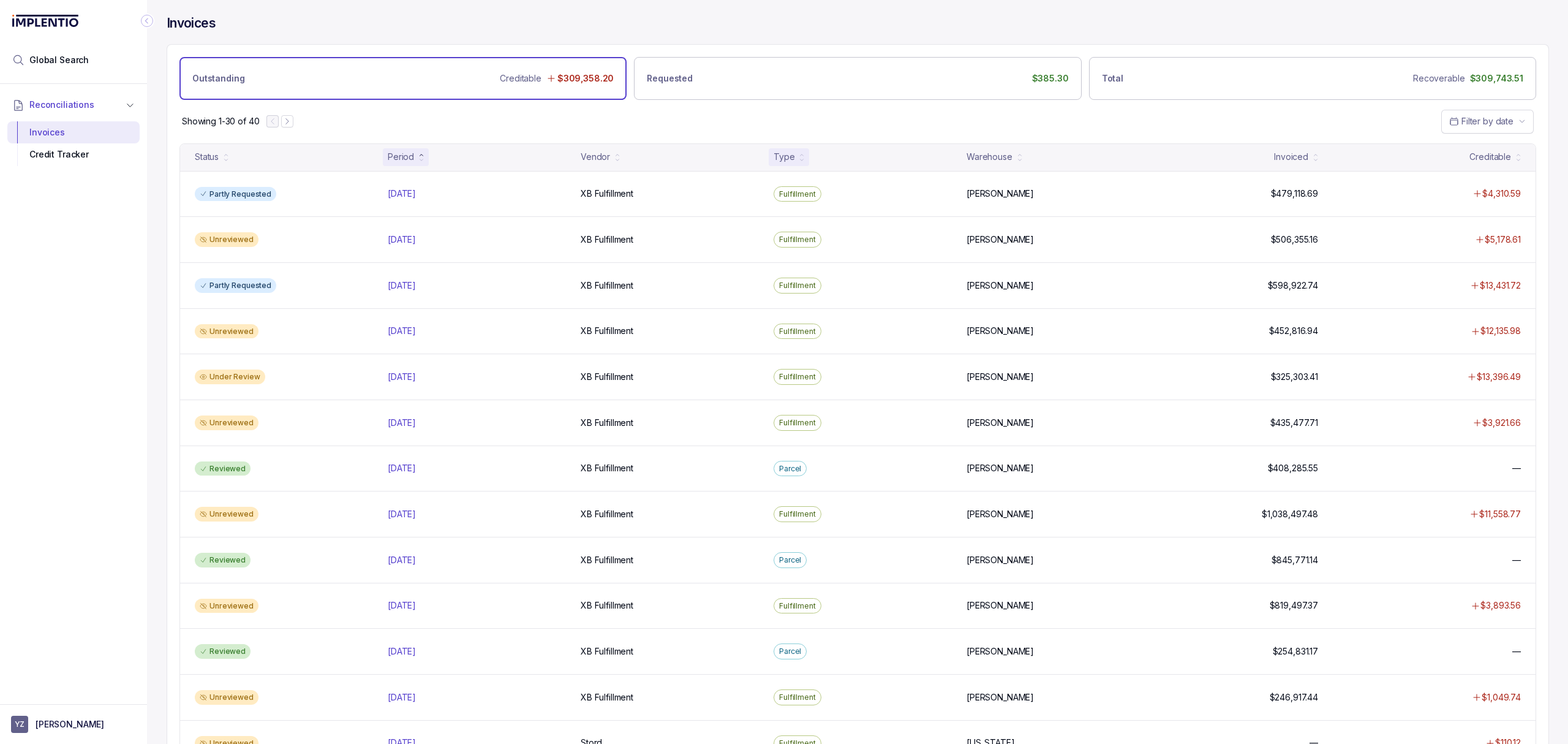
click at [799, 158] on icon at bounding box center [802, 160] width 5 height 5
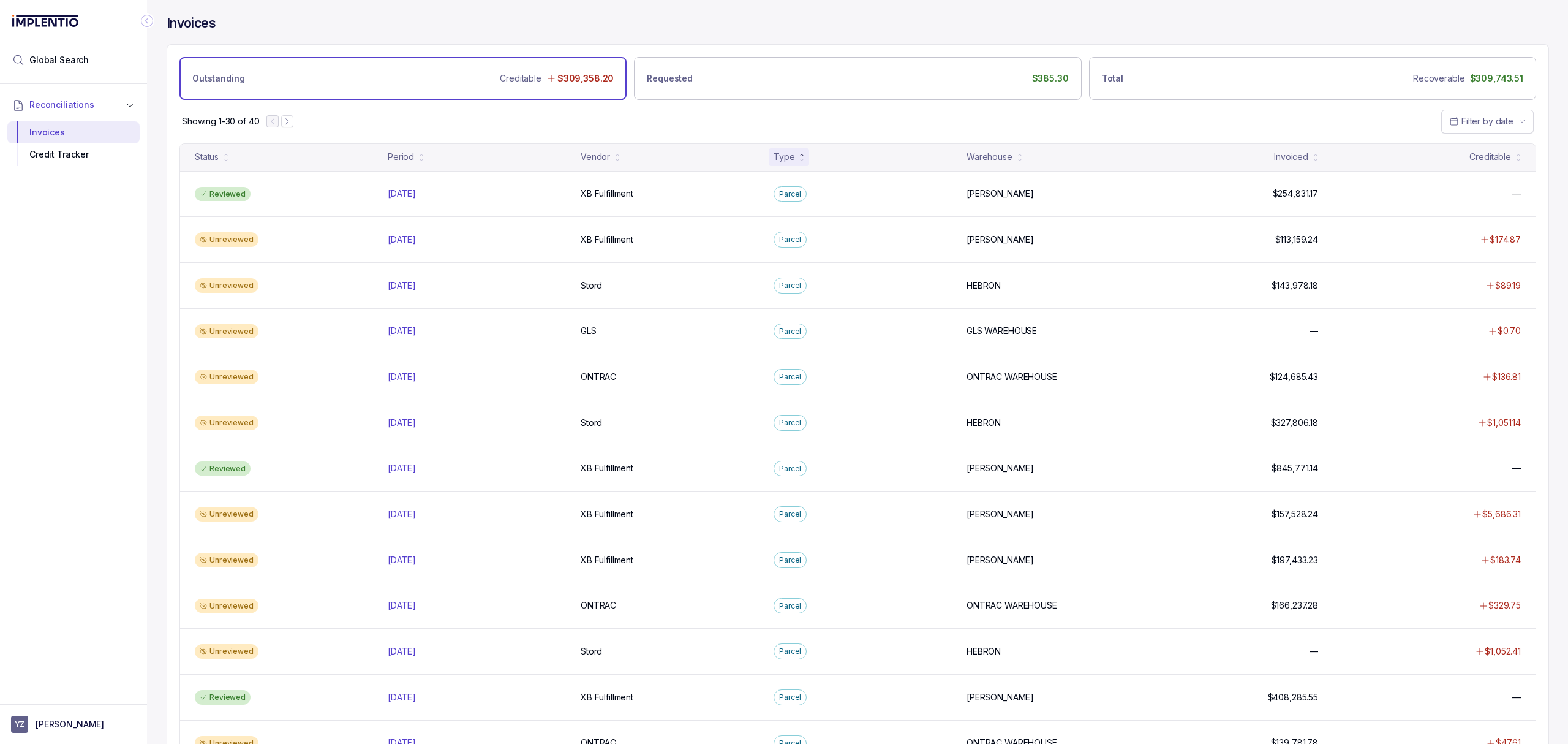
click at [787, 162] on div "Type" at bounding box center [784, 156] width 20 height 12
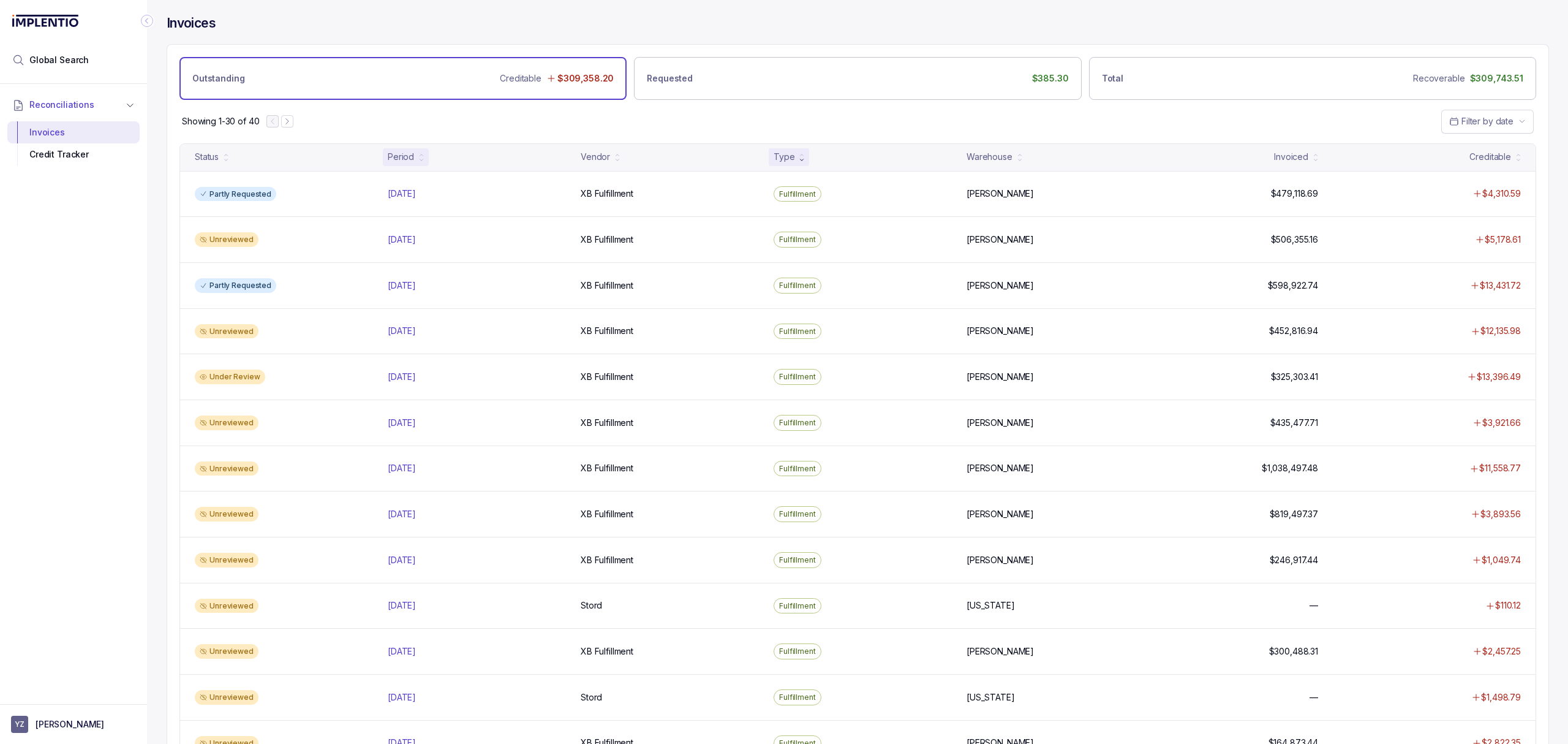
click at [422, 158] on icon at bounding box center [422, 160] width 5 height 5
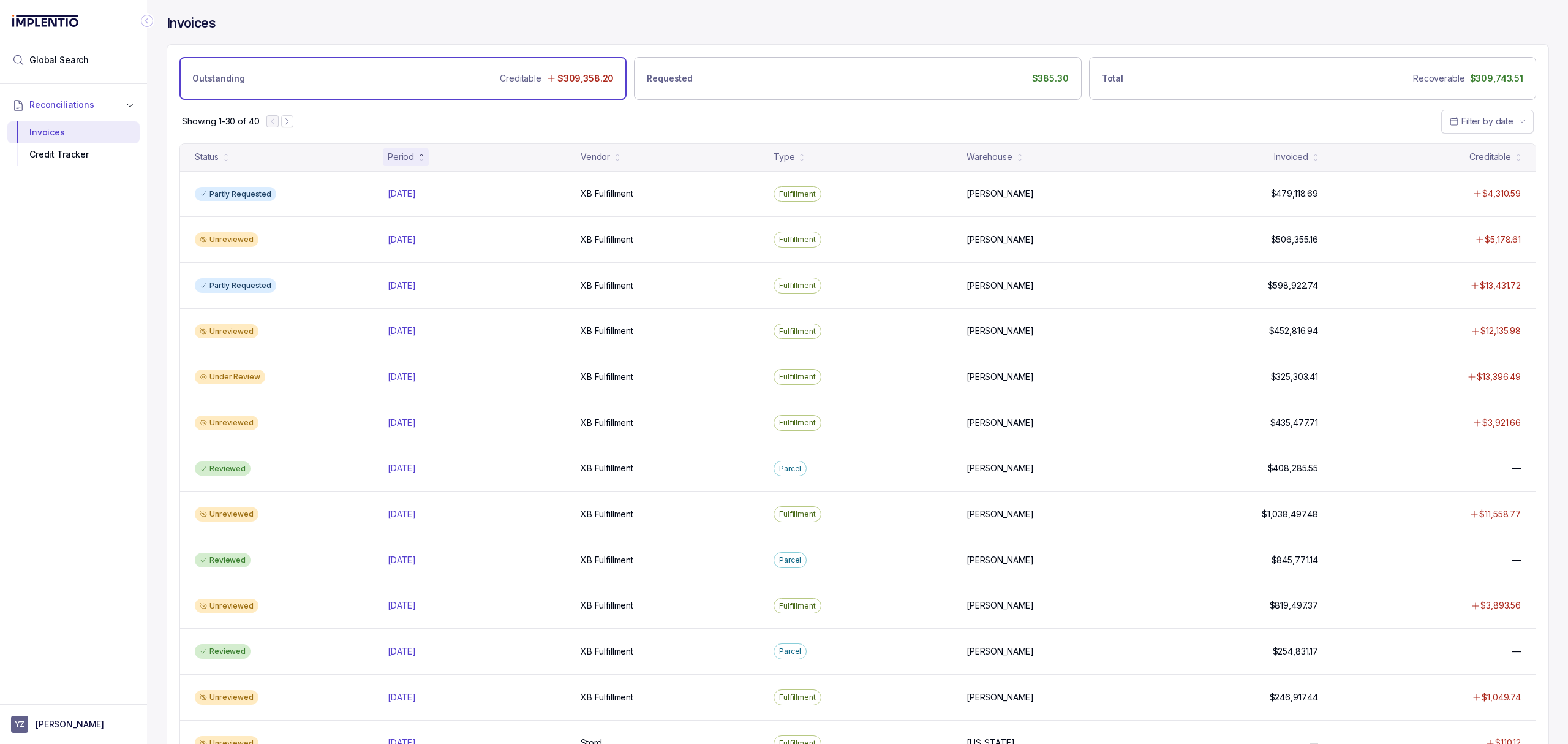
click at [479, 74] on div "Outstanding Creditable $309,358.20" at bounding box center [403, 78] width 447 height 43
click at [716, 82] on div "Requested $385.30" at bounding box center [857, 78] width 447 height 43
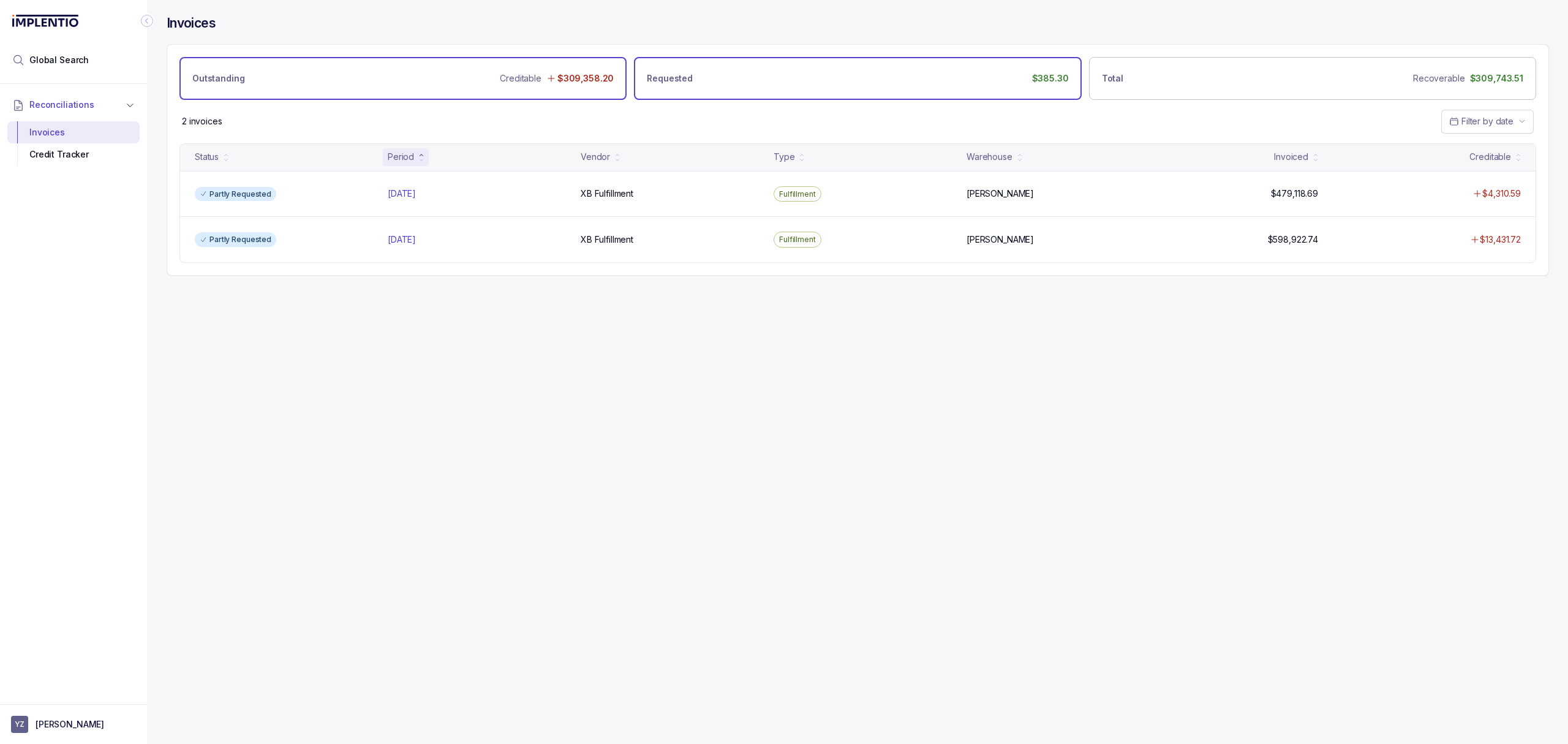
click at [485, 86] on div "Outstanding Creditable $309,358.20" at bounding box center [403, 78] width 447 height 43
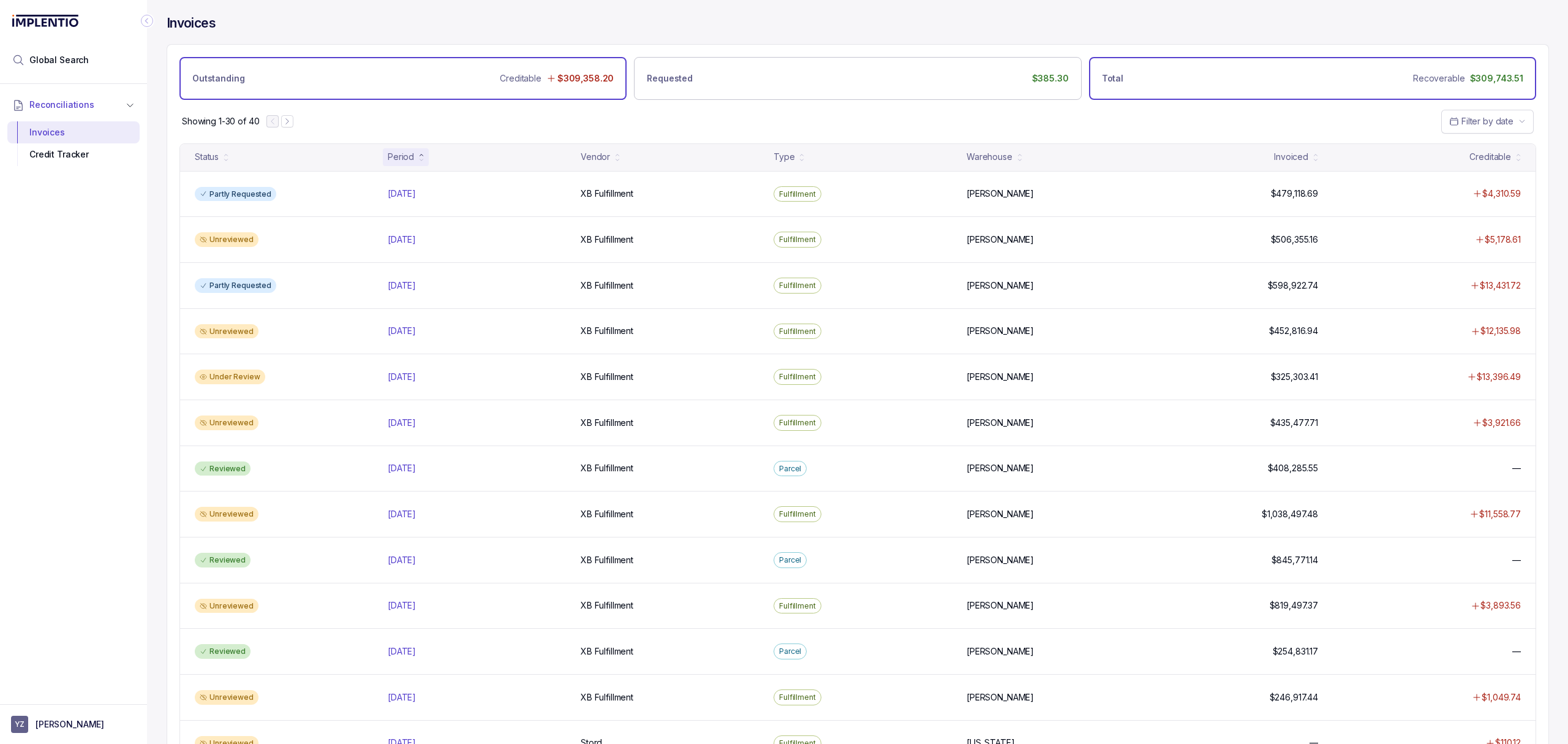
click at [874, 93] on div "Total Recoverable $309,743.51" at bounding box center [1312, 78] width 447 height 43
click at [503, 86] on div "Creditable $309,358.20" at bounding box center [556, 78] width 114 height 17
click at [49, 721] on p "[PERSON_NAME]" at bounding box center [69, 724] width 69 height 12
click at [52, 702] on p "Logout" at bounding box center [81, 697] width 101 height 12
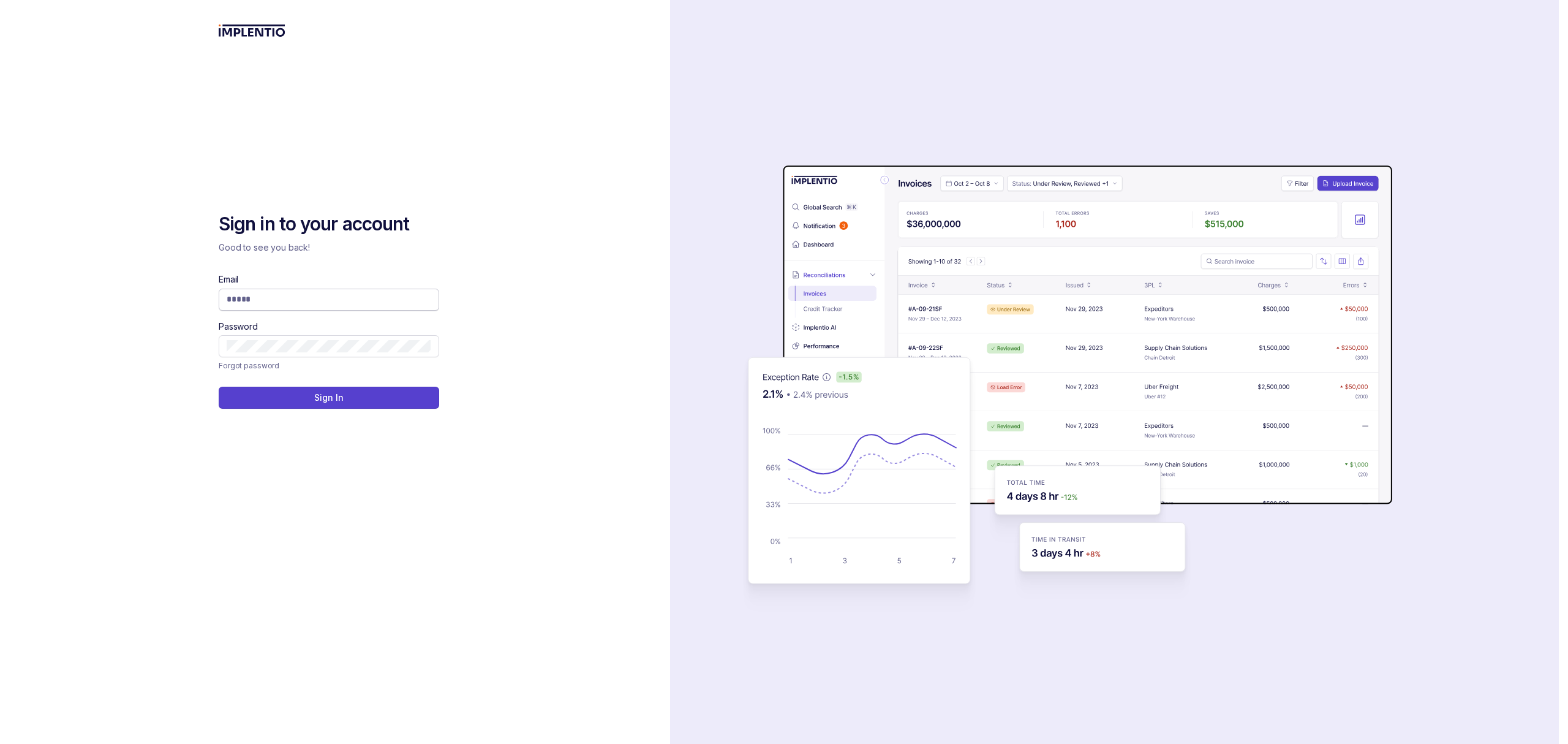
click at [314, 295] on input "Email" at bounding box center [328, 298] width 204 height 12
type input "**********"
